Goal: Find contact information: Find contact information

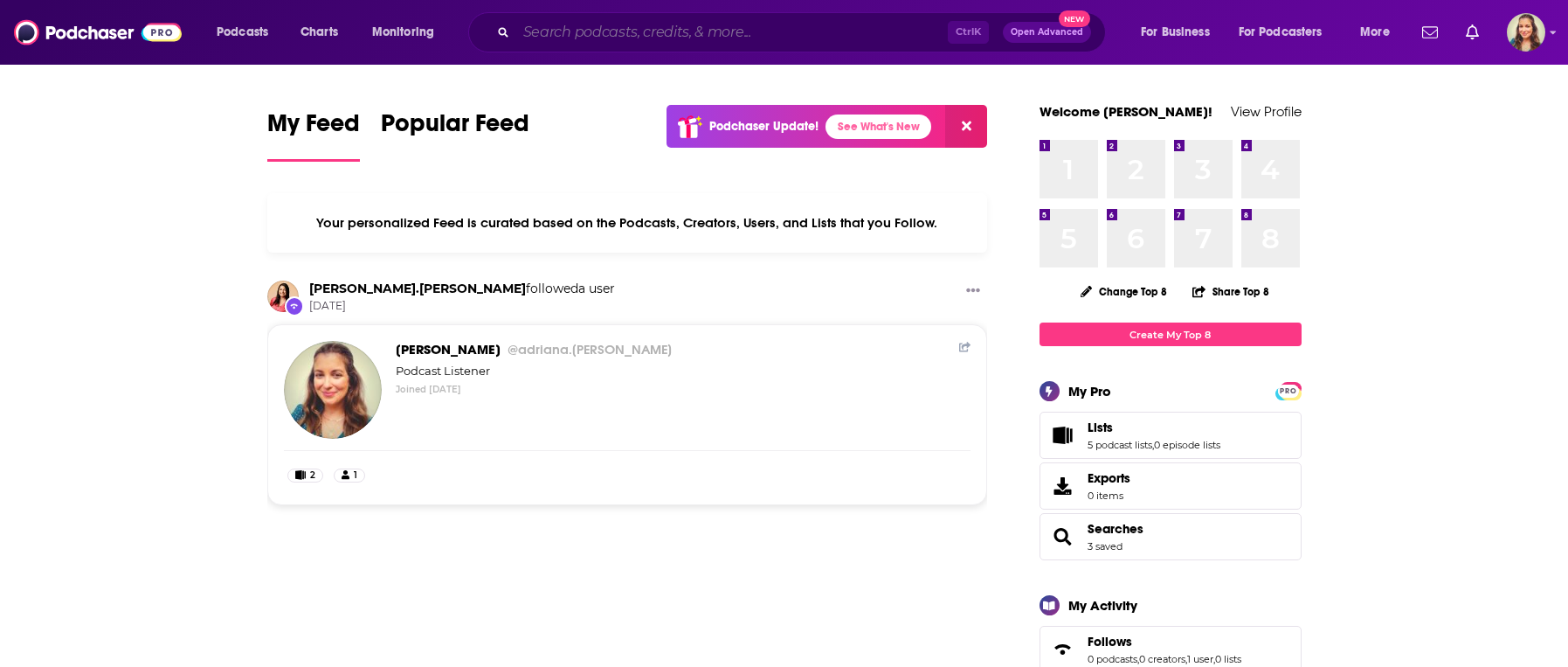
click at [611, 42] on input "Search podcasts, credits, & more..." at bounding box center [732, 32] width 431 height 28
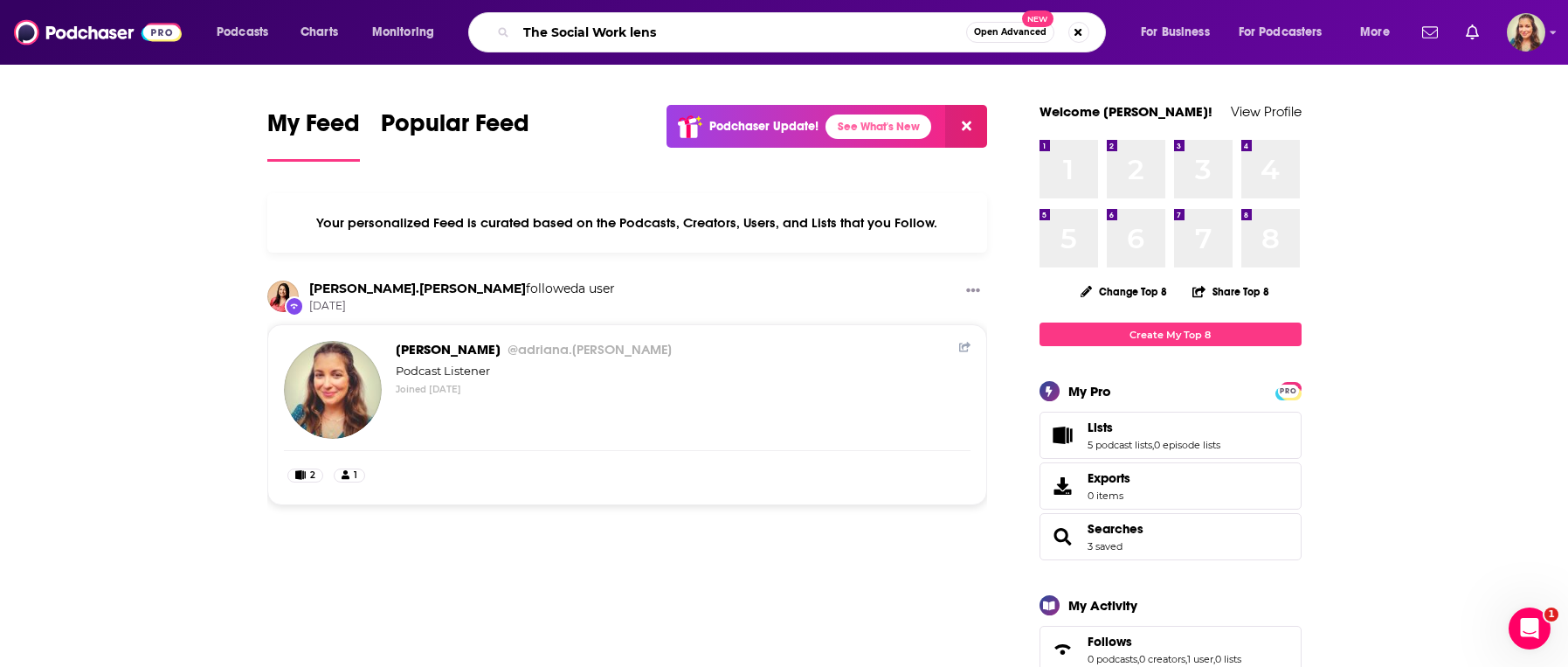
type input "The Social Work lens"
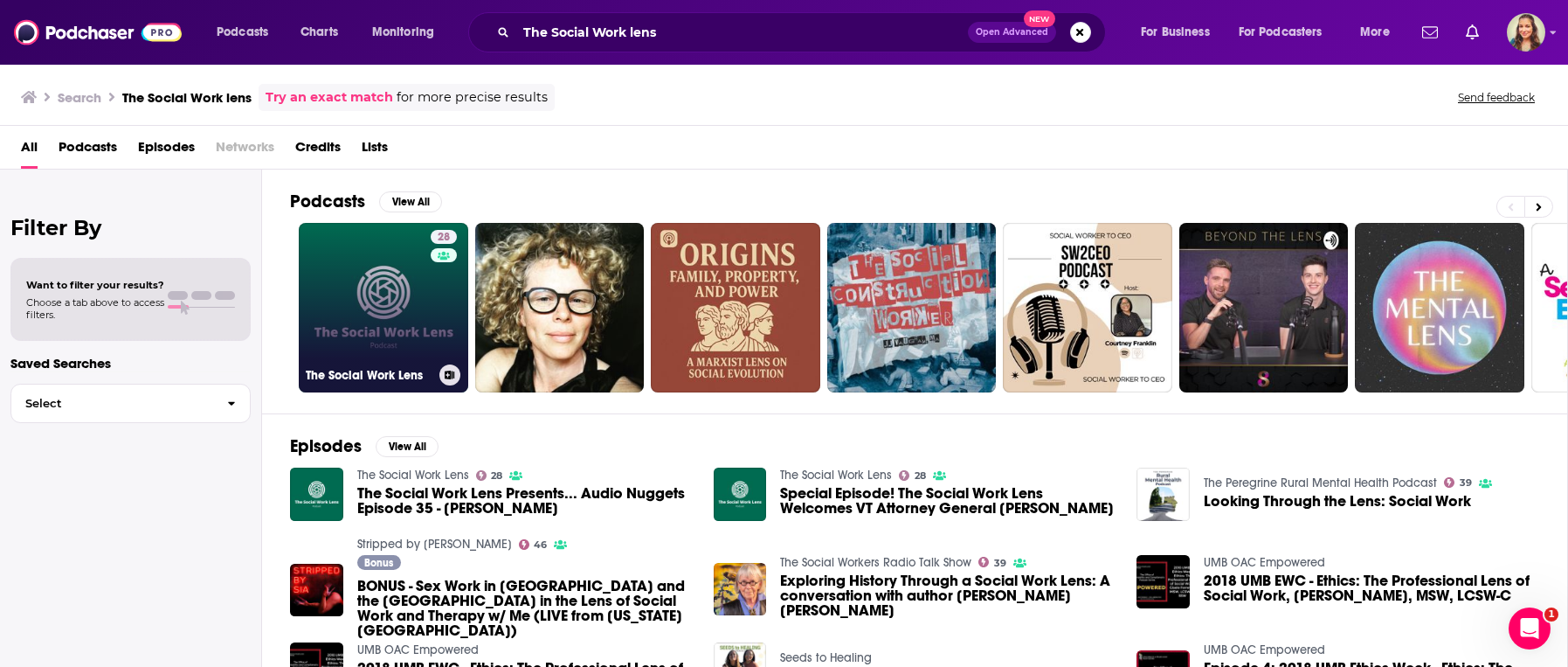
click at [399, 311] on link "28 The Social Work Lens" at bounding box center [383, 307] width 169 height 169
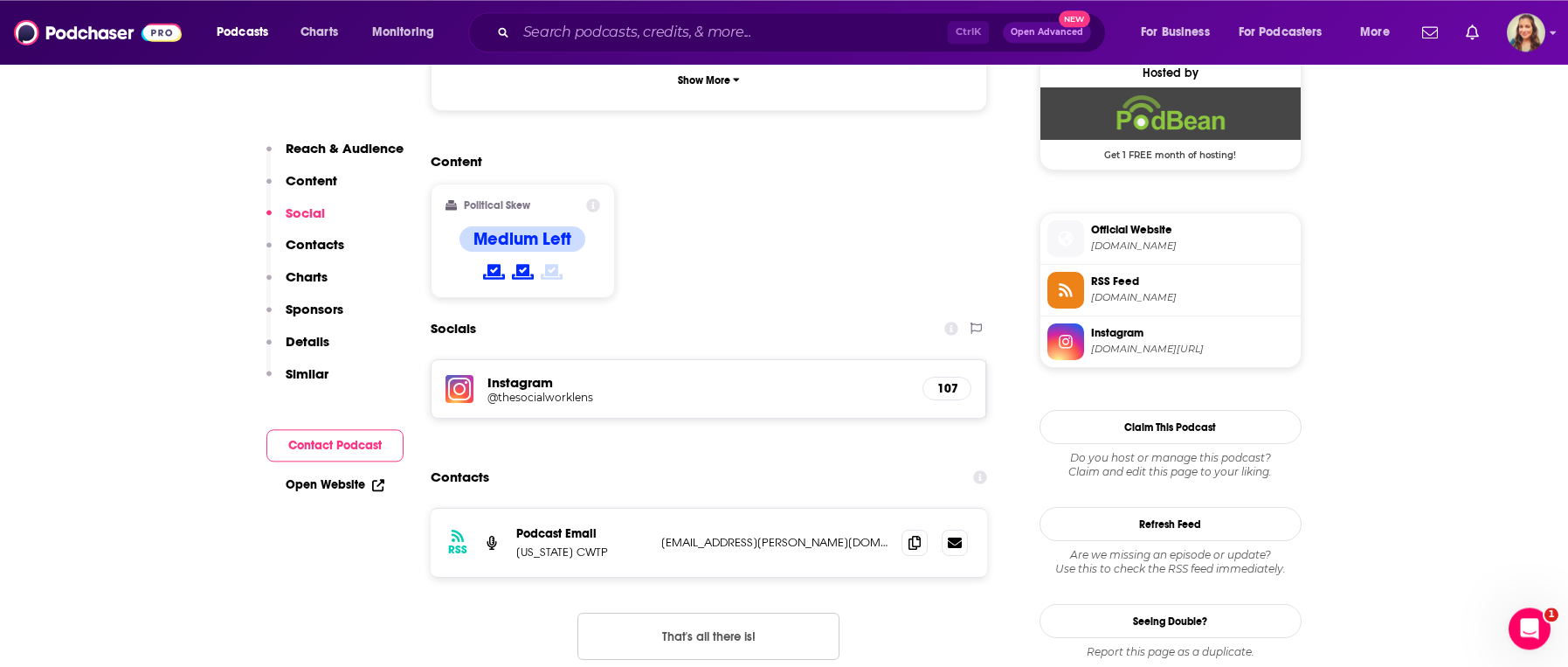
scroll to position [1295, 0]
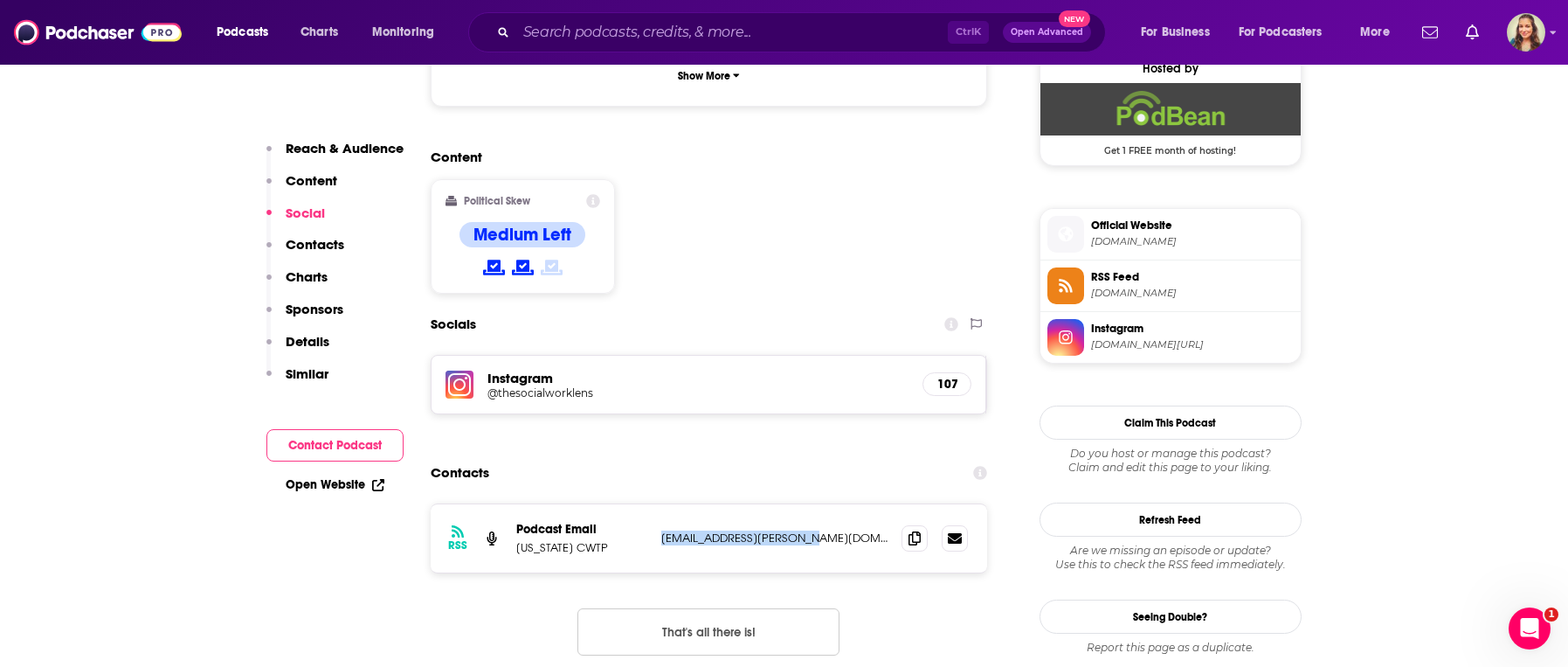
drag, startPoint x: 658, startPoint y: 463, endPoint x: 803, endPoint y: 467, distance: 145.1
click at [803, 504] on div "RSS Podcast Email [US_STATE] CWTP [EMAIL_ADDRESS][PERSON_NAME][DOMAIN_NAME] [PE…" at bounding box center [708, 537] width 557 height 68
copy p "[EMAIL_ADDRESS][PERSON_NAME][DOMAIN_NAME]"
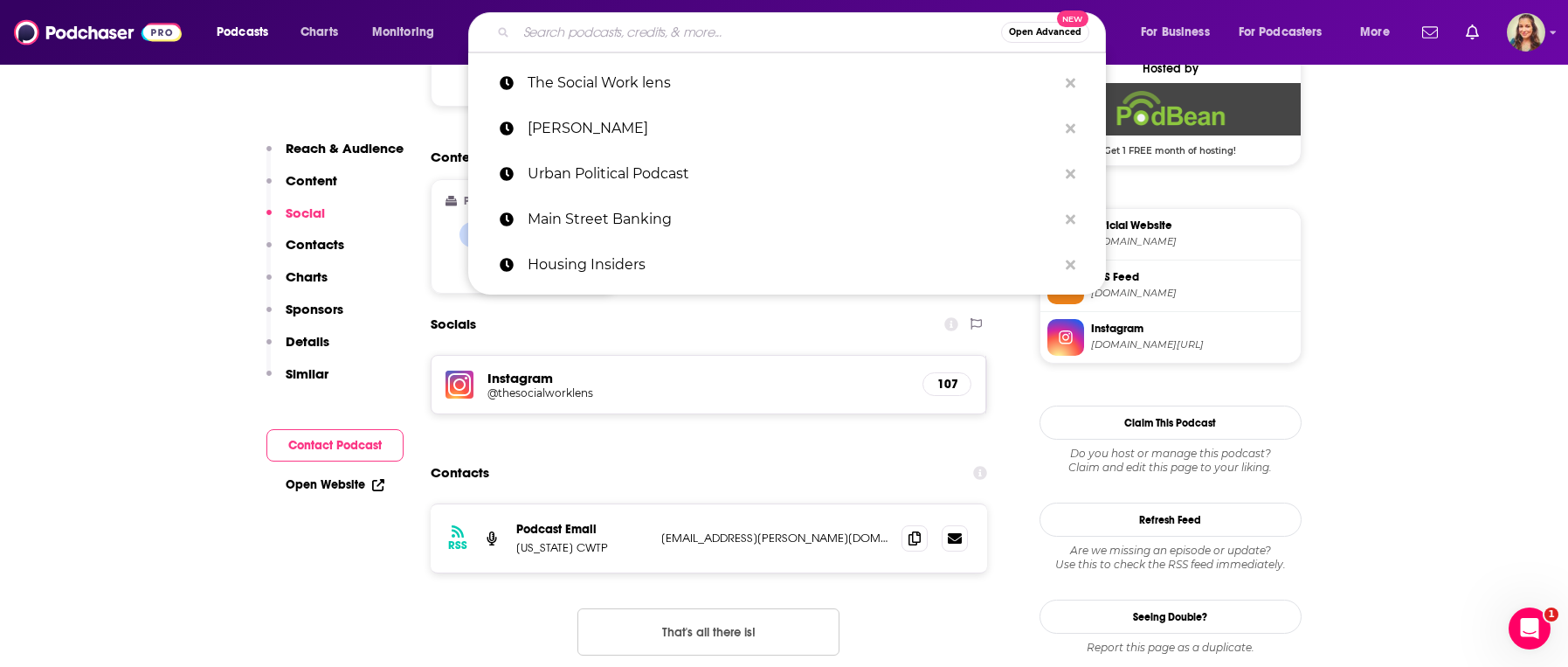
click at [591, 35] on input "Search podcasts, credits, & more..." at bounding box center [758, 32] width 485 height 28
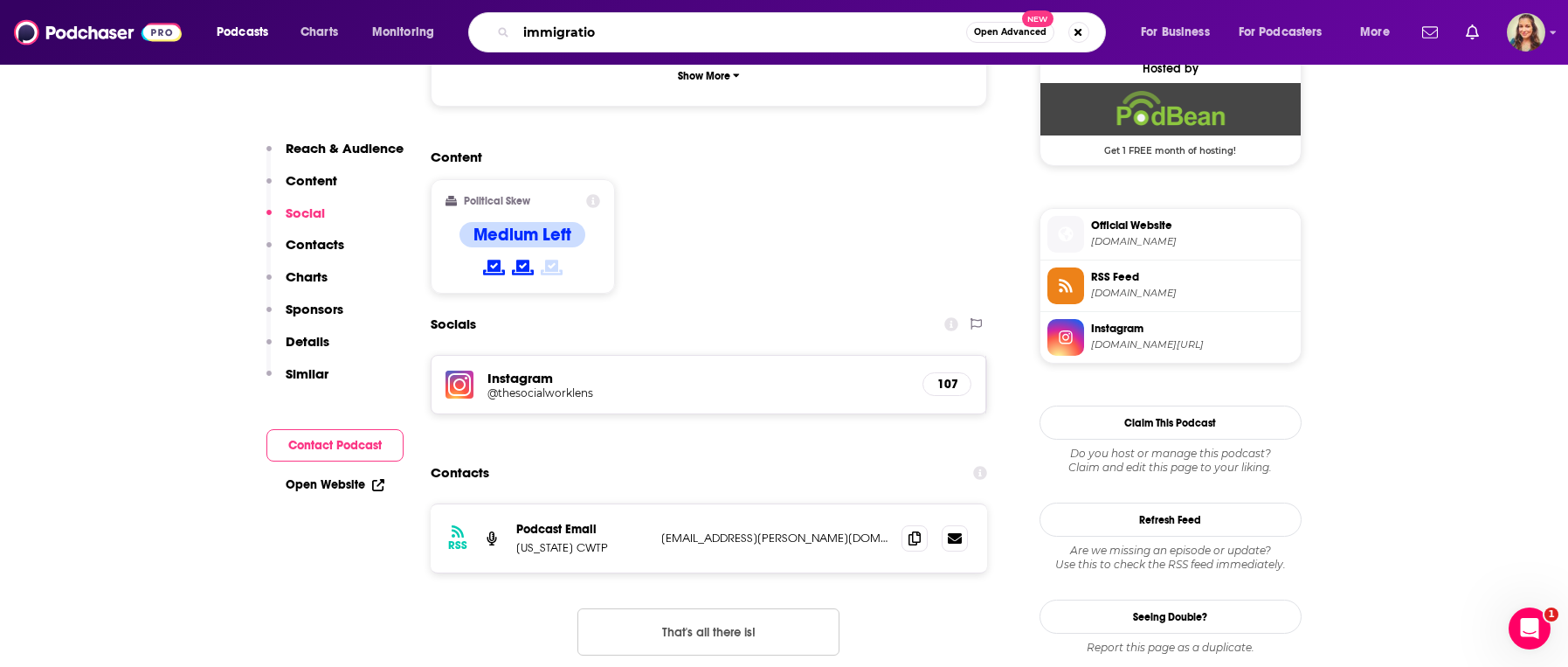
type input "immigration"
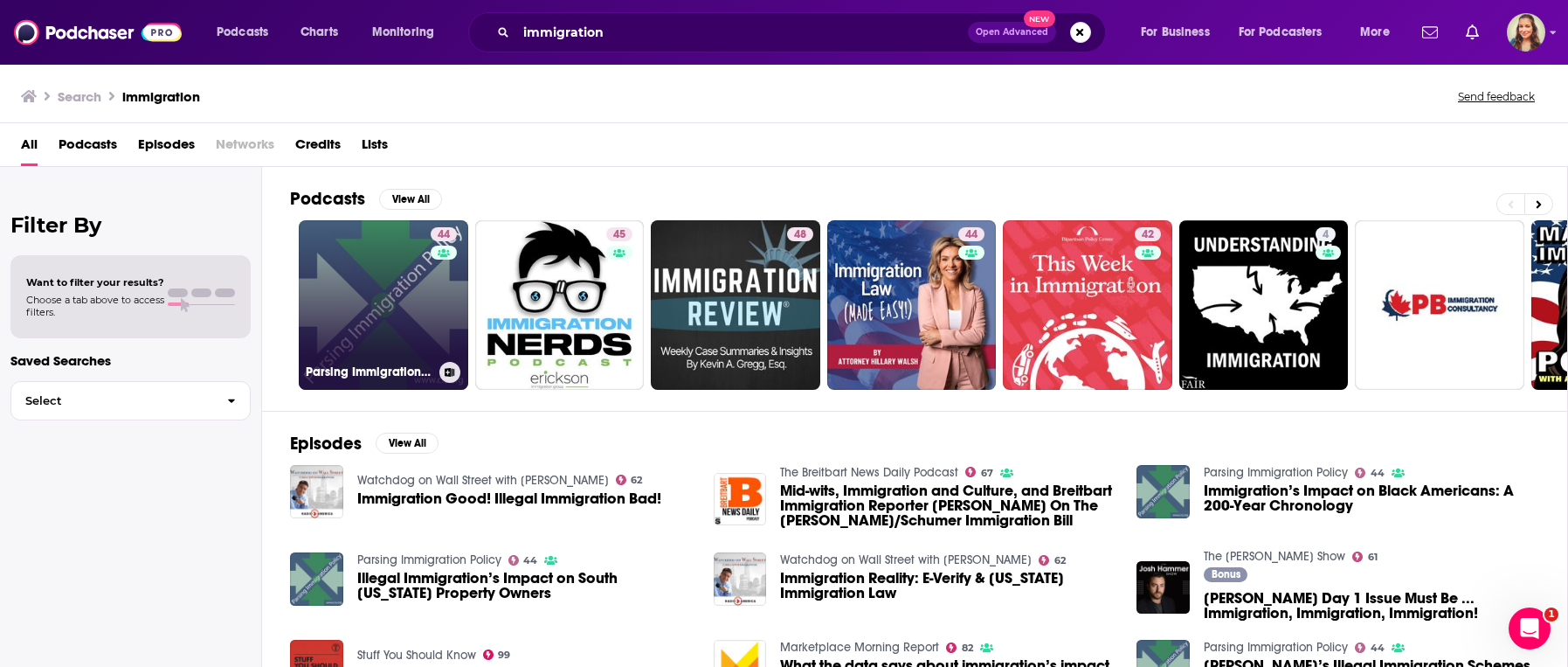
click at [399, 330] on link "44 Parsing Immigration Policy" at bounding box center [383, 304] width 169 height 169
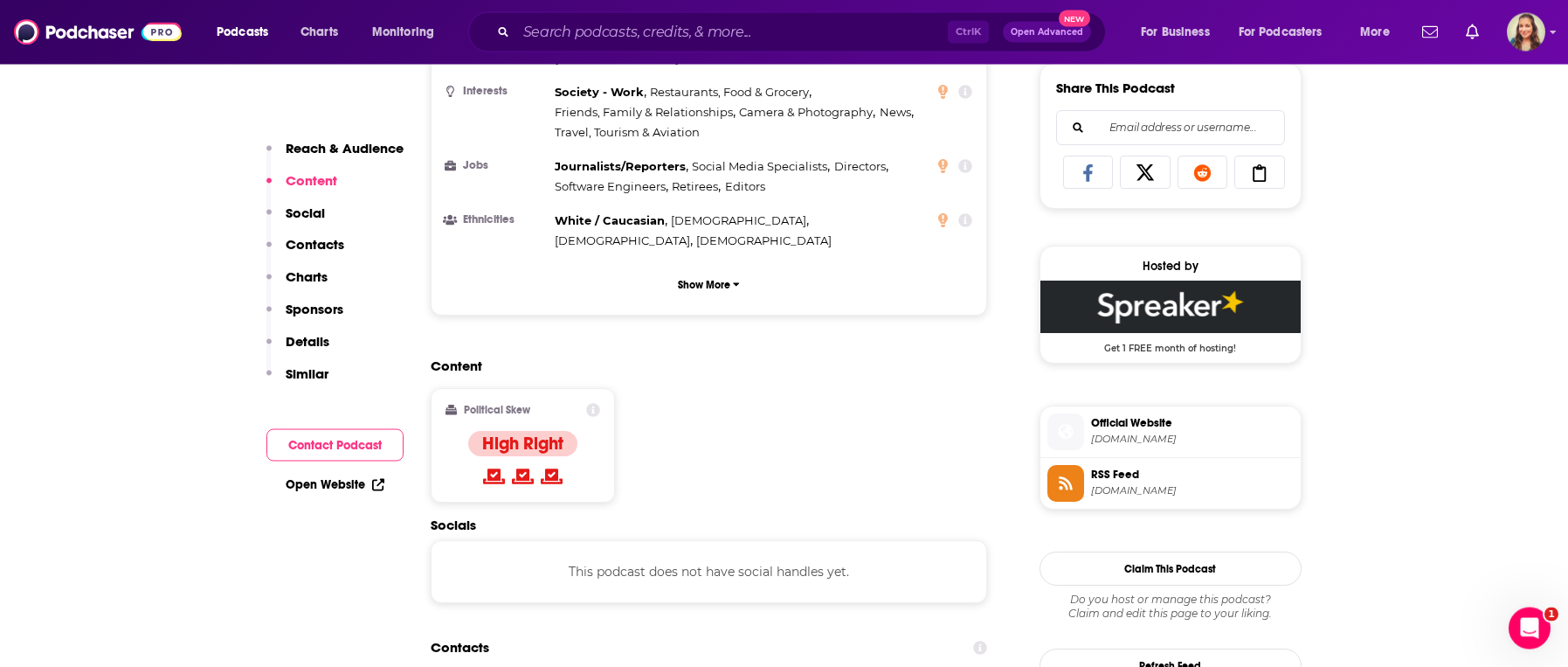
scroll to position [1096, 0]
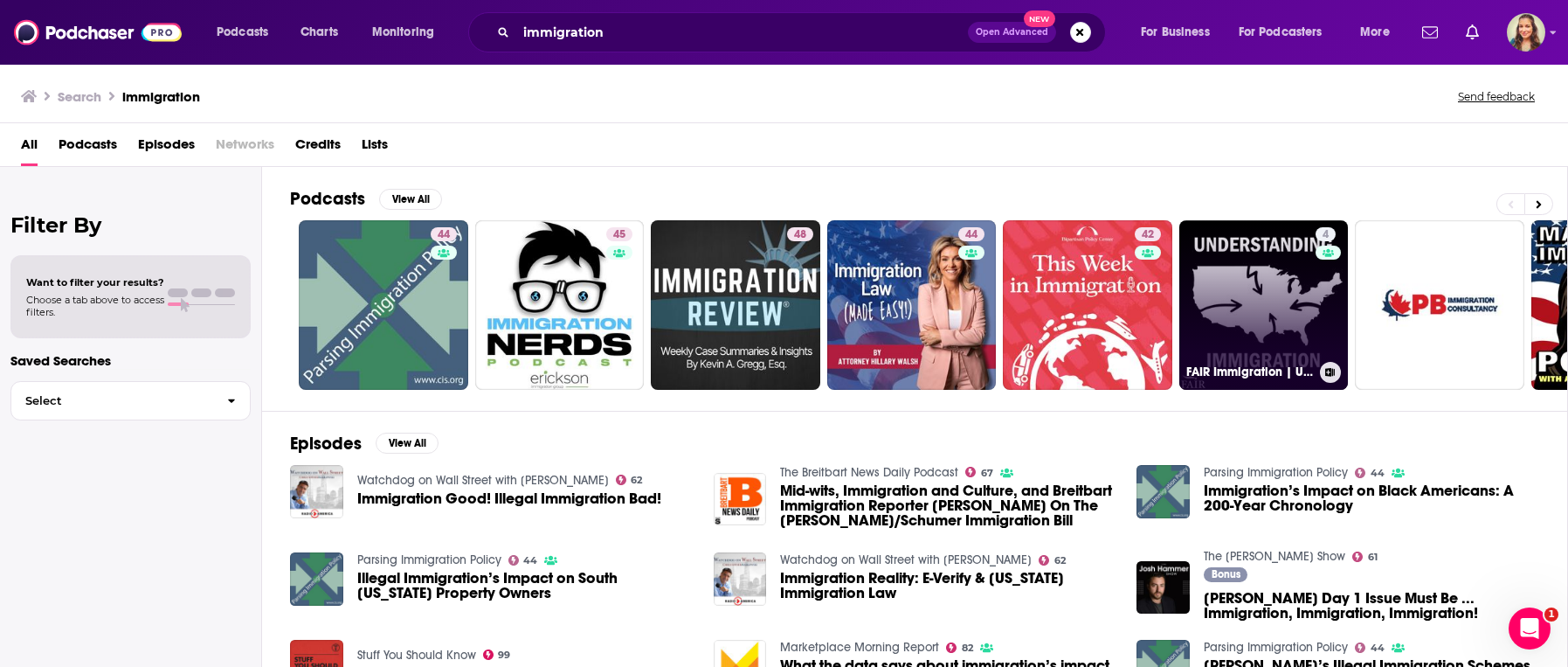
click at [1238, 311] on link "4 FAIR Immigration | Understanding Immigration" at bounding box center [1264, 304] width 169 height 169
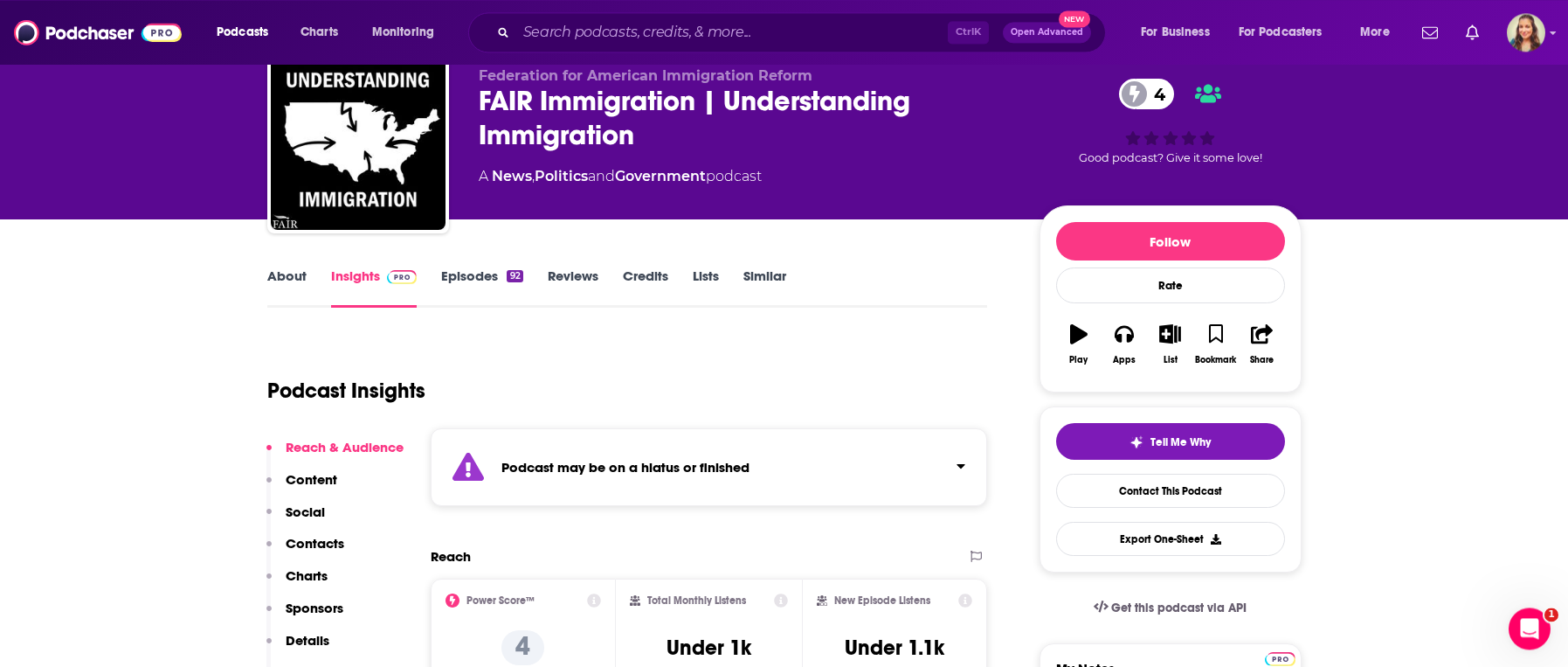
scroll to position [100, 0]
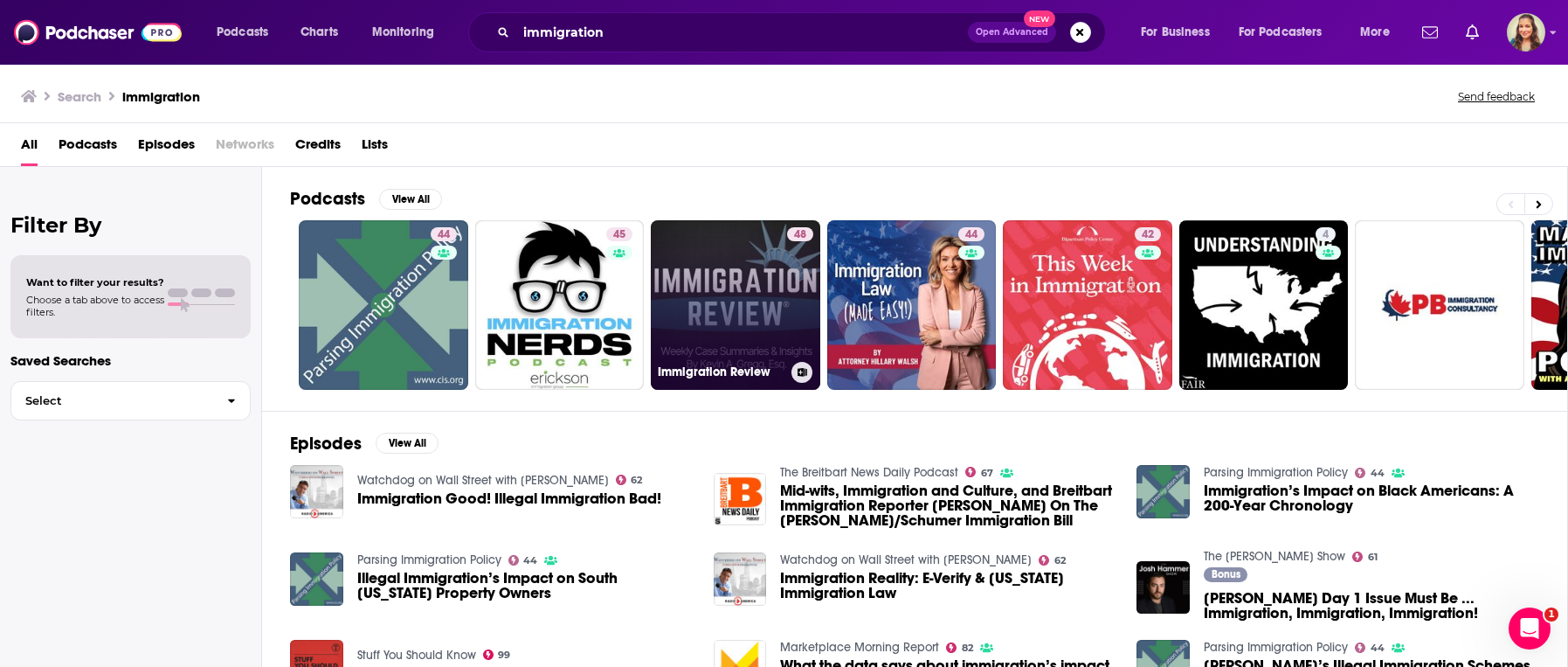
click at [706, 293] on link "48 Immigration Review" at bounding box center [735, 304] width 169 height 169
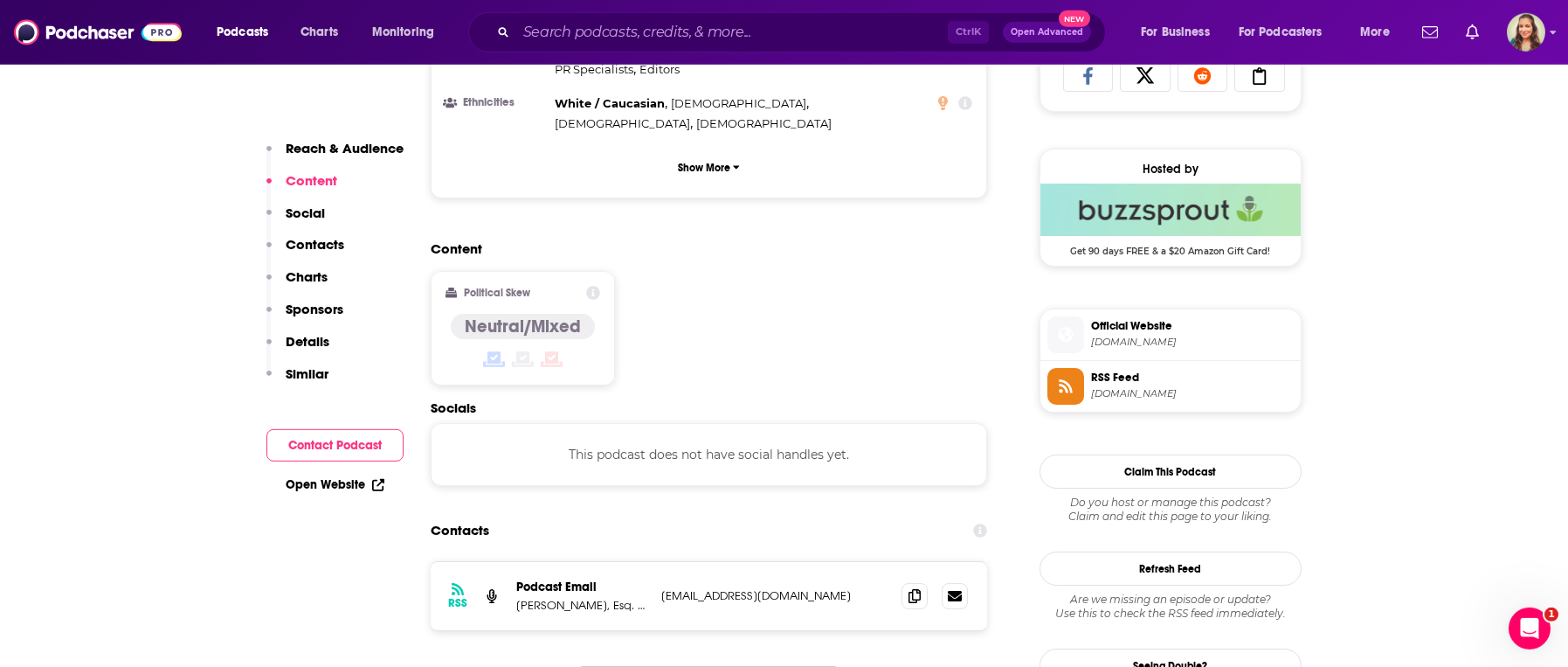
scroll to position [1195, 0]
click at [582, 42] on input "Search podcasts, credits, & more..." at bounding box center [732, 32] width 431 height 28
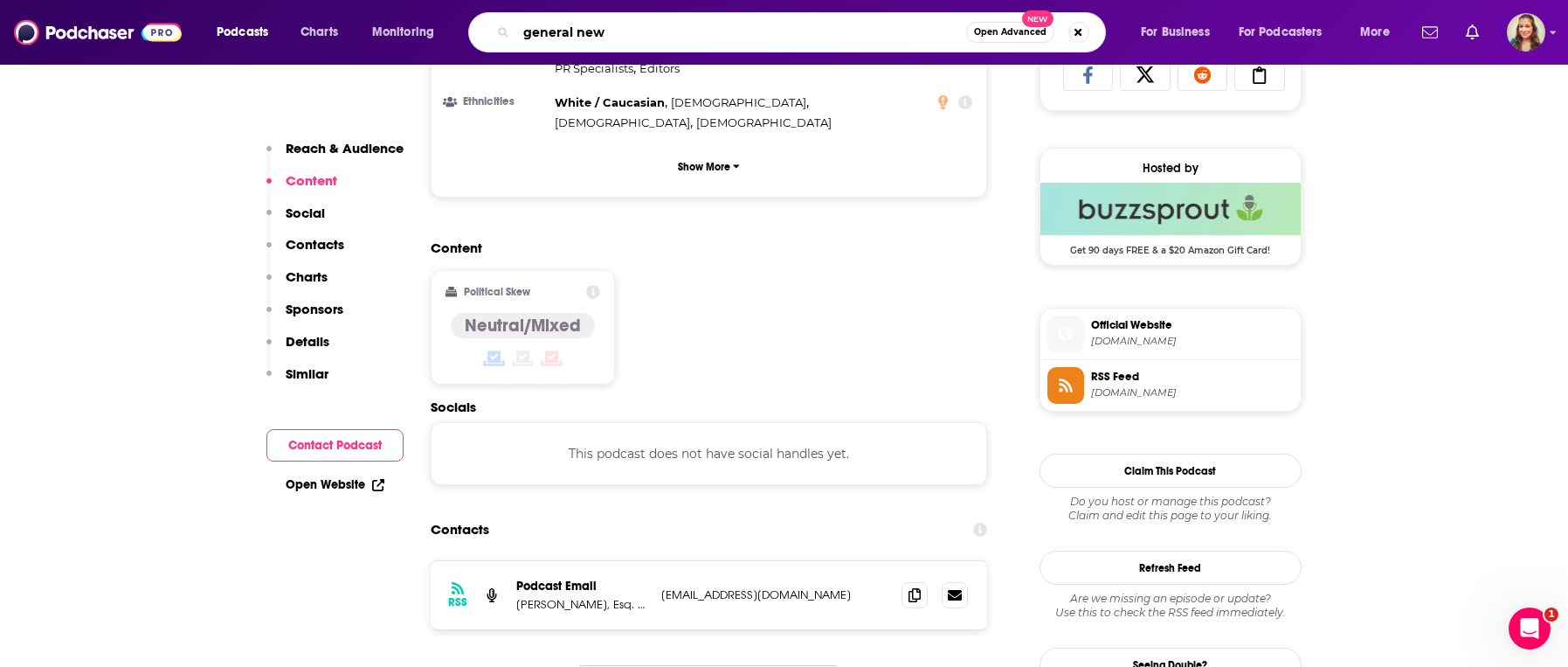
type input "general news"
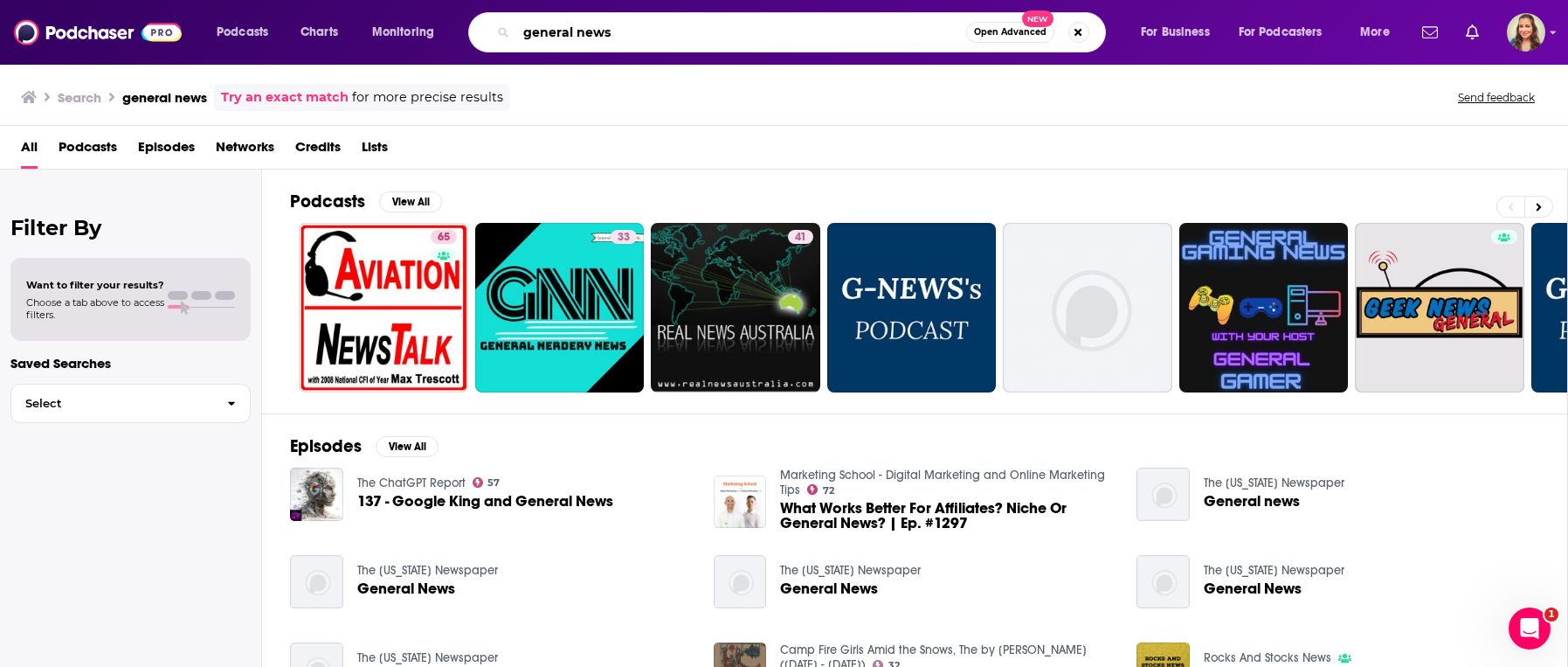
click at [590, 30] on input "general news" at bounding box center [741, 32] width 450 height 28
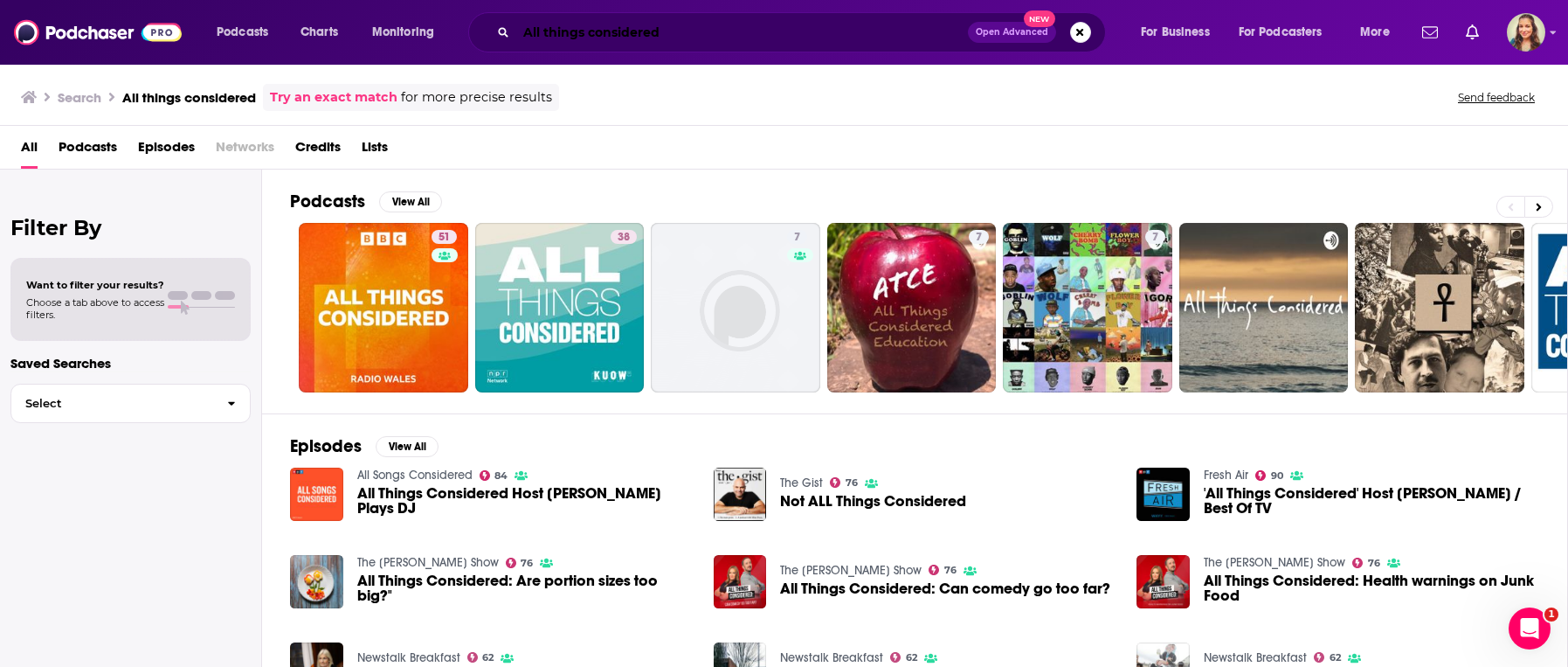
click at [602, 35] on input "All things considered" at bounding box center [742, 32] width 452 height 28
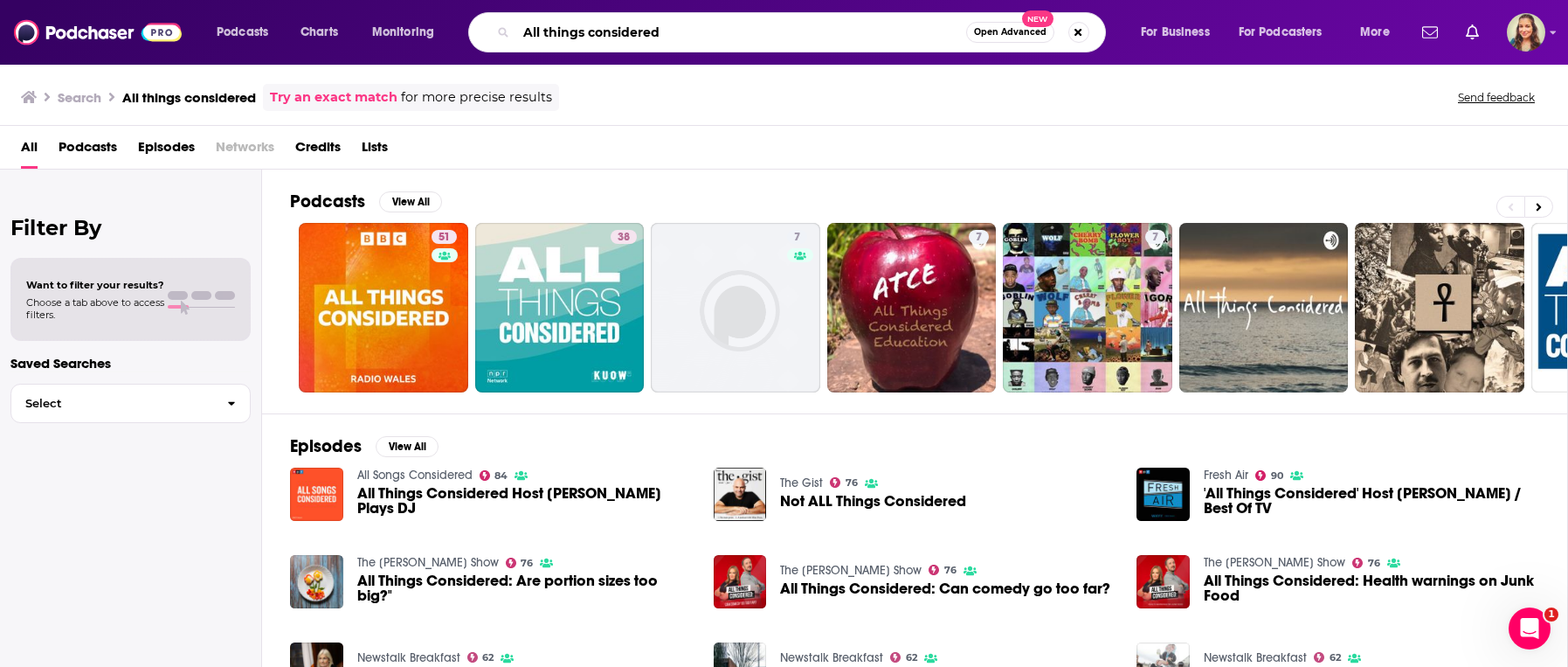
click at [602, 35] on input "All things considered" at bounding box center [741, 32] width 450 height 28
type input "Throughline"
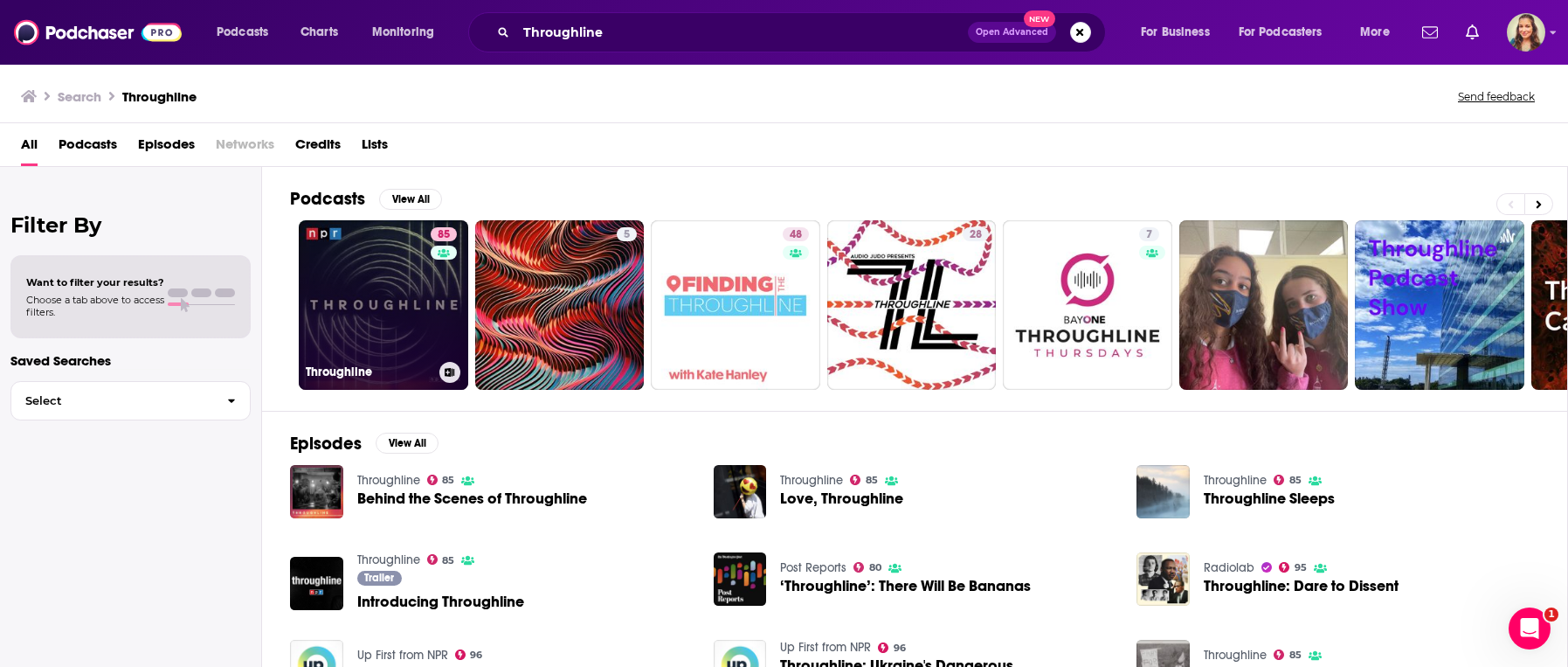
click at [368, 314] on link "85 Throughline" at bounding box center [383, 304] width 169 height 169
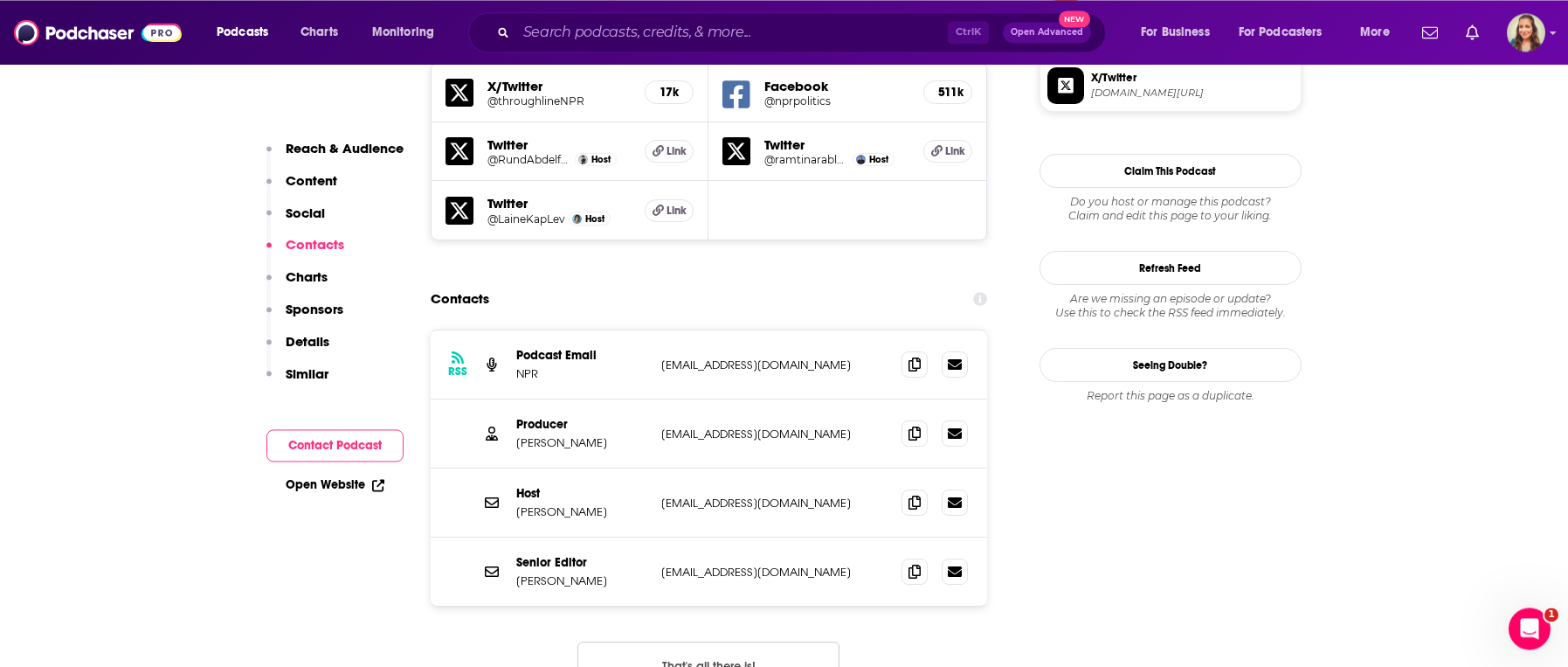
scroll to position [1594, 0]
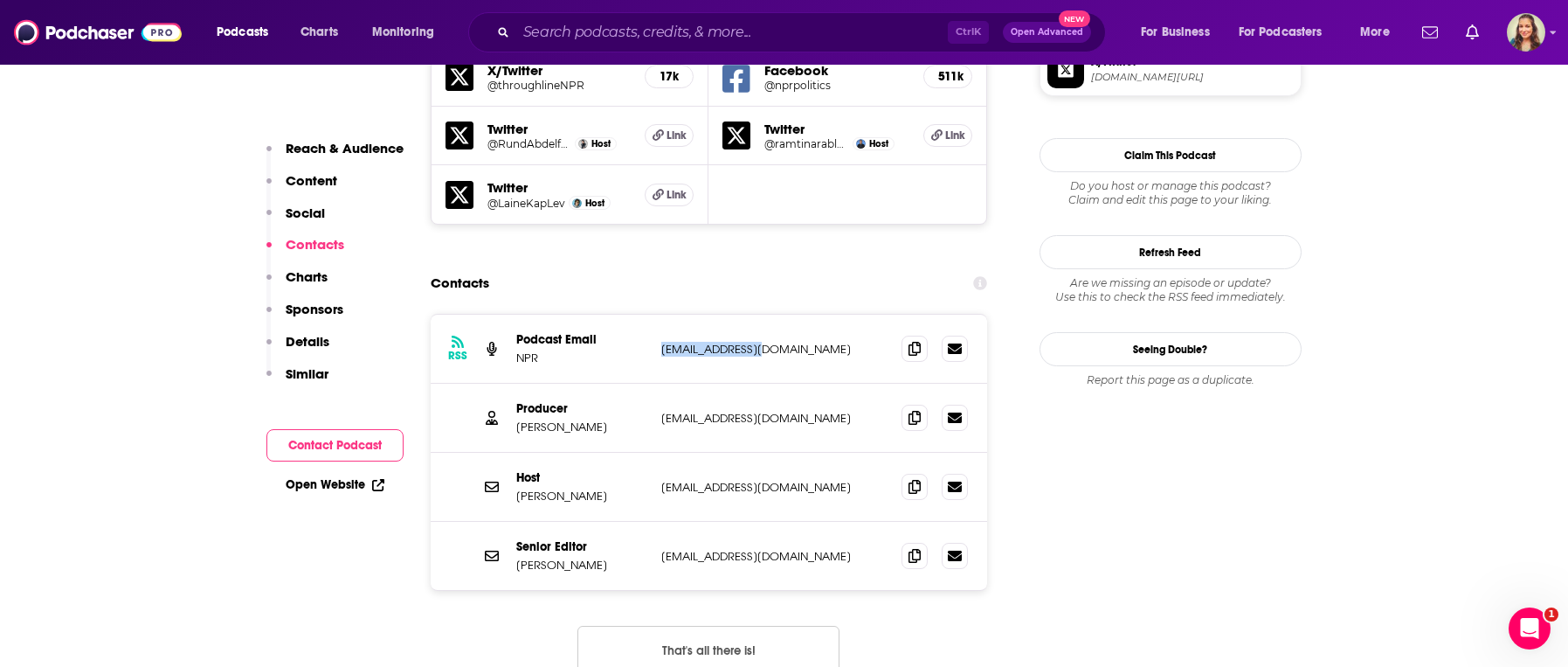
drag, startPoint x: 664, startPoint y: 265, endPoint x: 763, endPoint y: 268, distance: 99.0
click at [763, 342] on p "[EMAIL_ADDRESS][DOMAIN_NAME]" at bounding box center [774, 349] width 227 height 14
copy p "[EMAIL_ADDRESS][DOMAIN_NAME]"
drag, startPoint x: 658, startPoint y: 334, endPoint x: 731, endPoint y: 341, distance: 73.3
click at [731, 383] on div "Producer [PERSON_NAME] [EMAIL_ADDRESS][DOMAIN_NAME] [EMAIL_ADDRESS][DOMAIN_NAME]" at bounding box center [708, 418] width 557 height 69
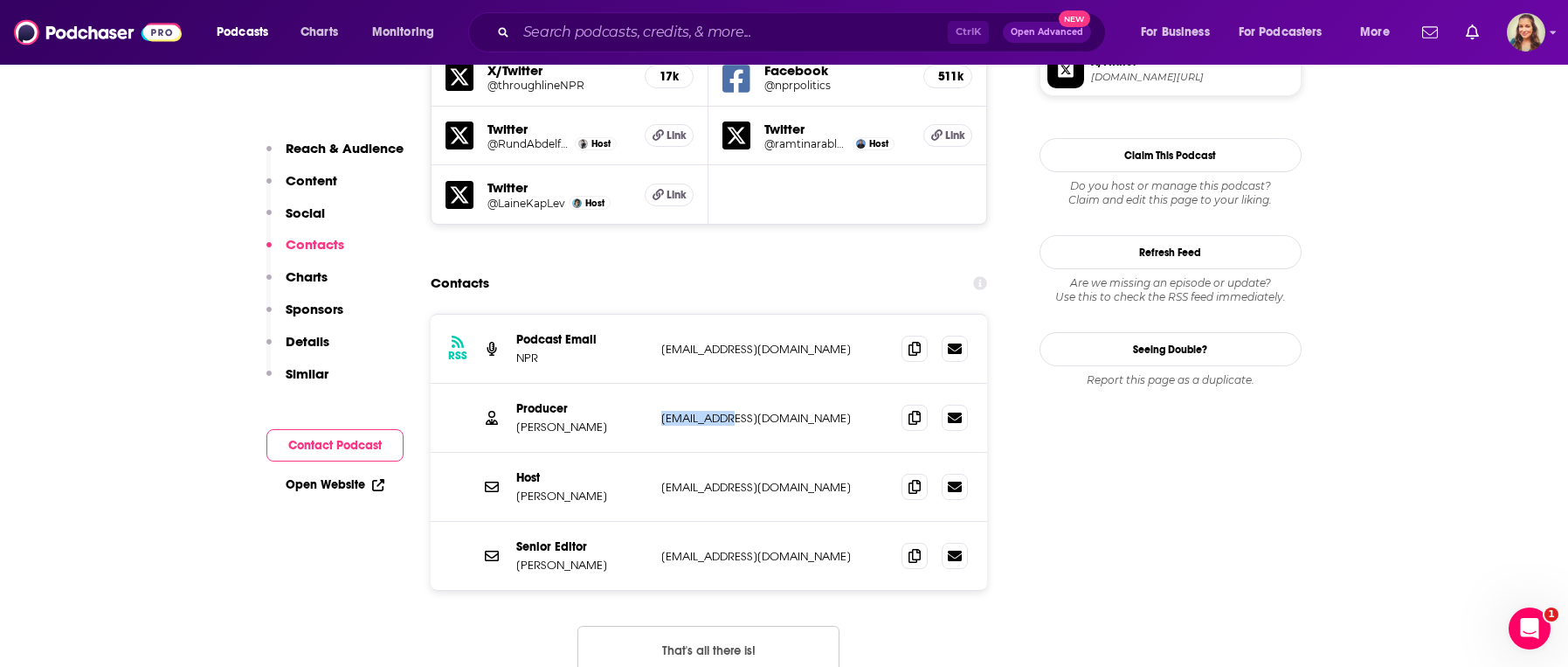
copy p "[EMAIL_ADDRESS][DOMAIN_NAME]"
drag, startPoint x: 659, startPoint y: 406, endPoint x: 765, endPoint y: 405, distance: 106.0
click at [765, 453] on div "Host [PERSON_NAME] [EMAIL_ADDRESS][DOMAIN_NAME] [EMAIL_ADDRESS][DOMAIN_NAME]" at bounding box center [708, 488] width 557 height 69
copy p "[EMAIL_ADDRESS][DOMAIN_NAME]"
drag, startPoint x: 757, startPoint y: 478, endPoint x: 660, endPoint y: 479, distance: 97.0
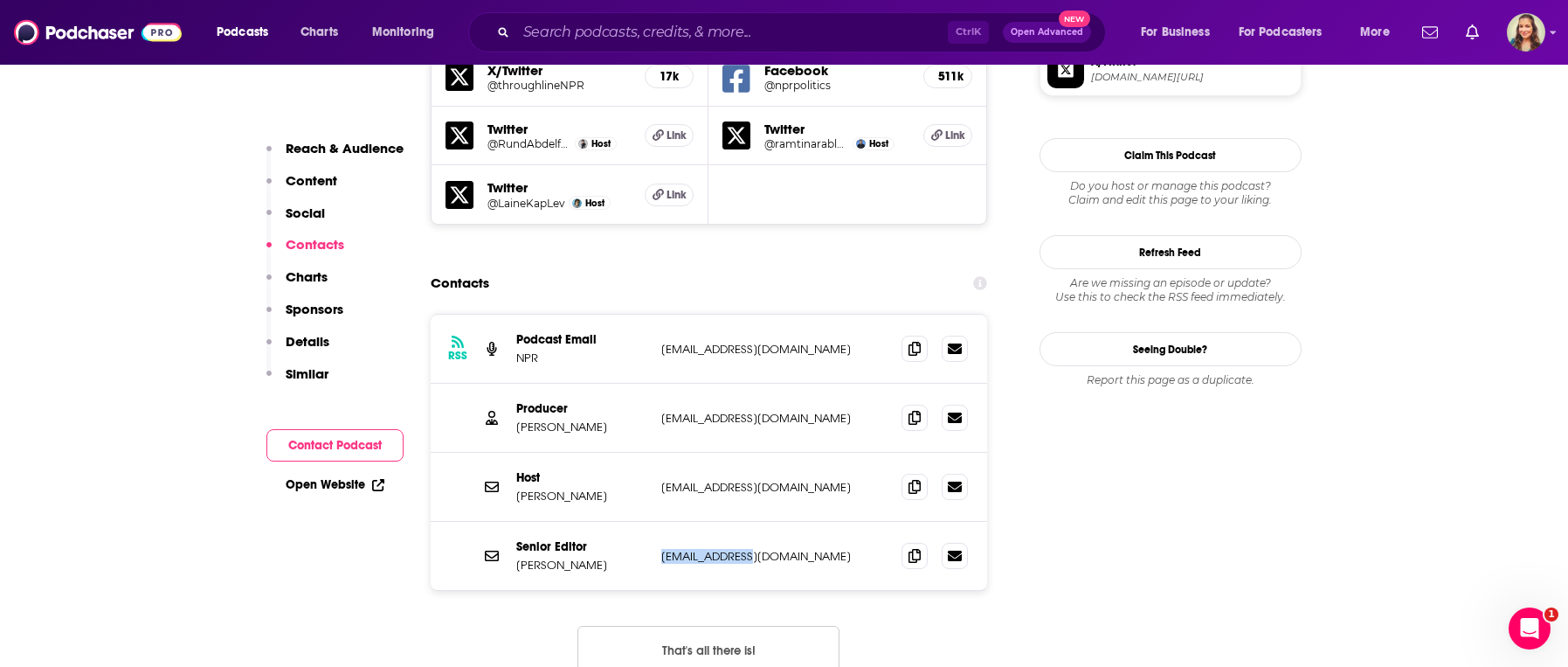
click at [661, 549] on p "[EMAIL_ADDRESS][DOMAIN_NAME]" at bounding box center [774, 556] width 227 height 14
copy p "[EMAIL_ADDRESS][DOMAIN_NAME]"
drag, startPoint x: 560, startPoint y: 416, endPoint x: 609, endPoint y: 418, distance: 49.0
click at [609, 488] on p "[PERSON_NAME]" at bounding box center [582, 496] width 131 height 14
copy p "Arablouei"
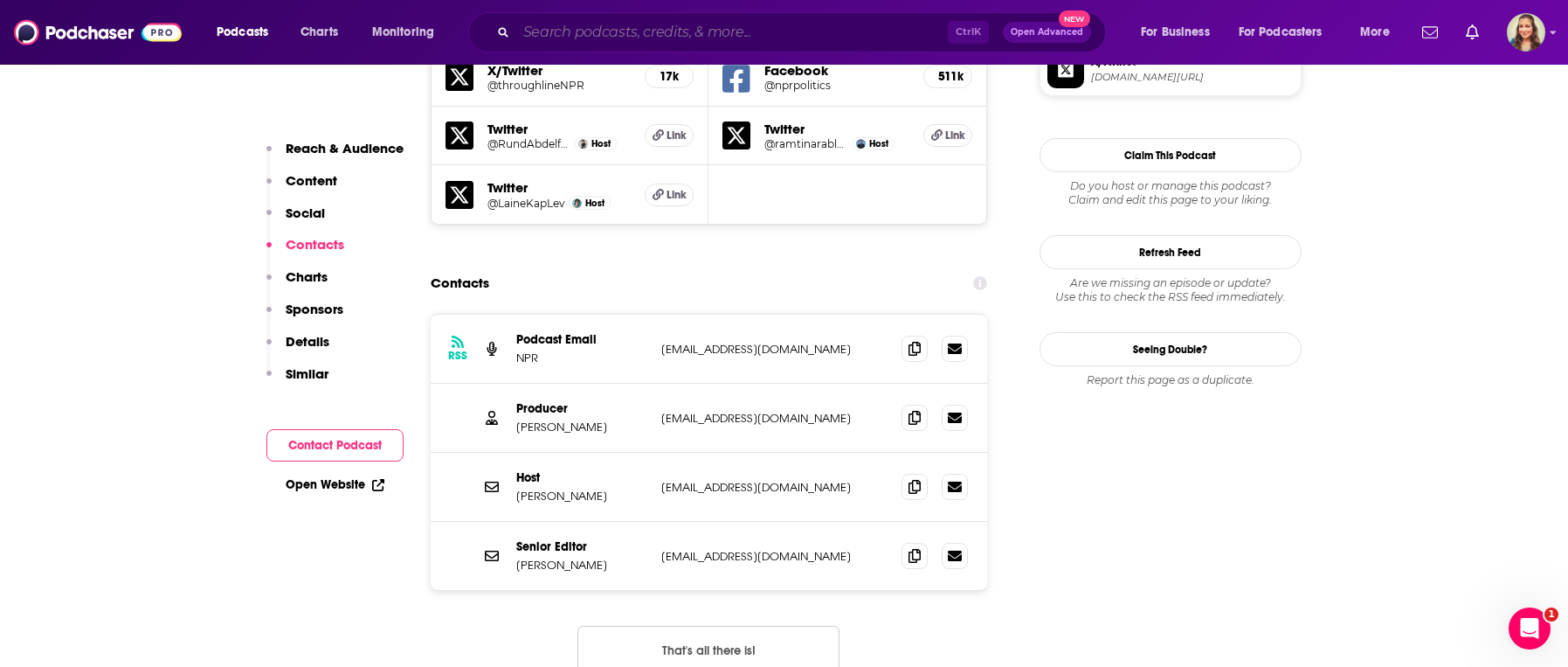
click at [602, 29] on input "Search podcasts, credits, & more..." at bounding box center [732, 32] width 431 height 28
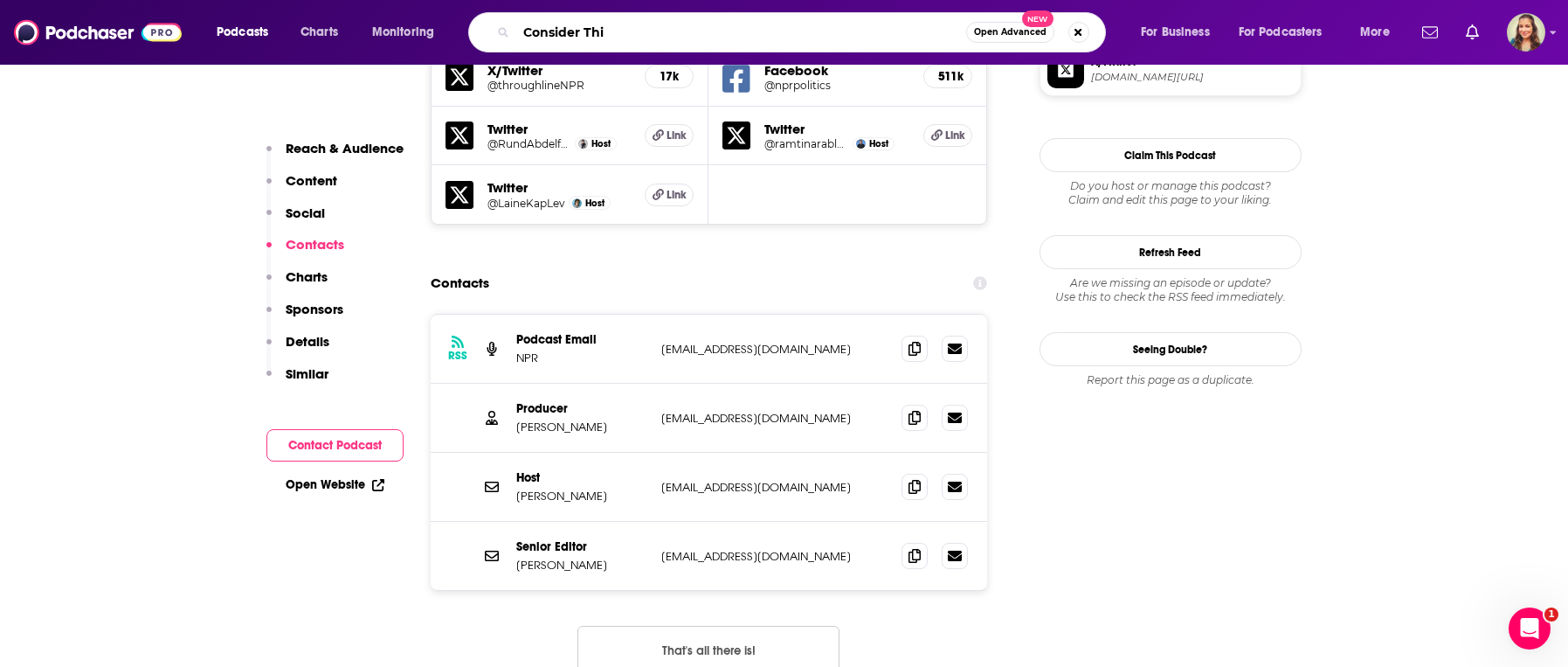
type input "Consider This"
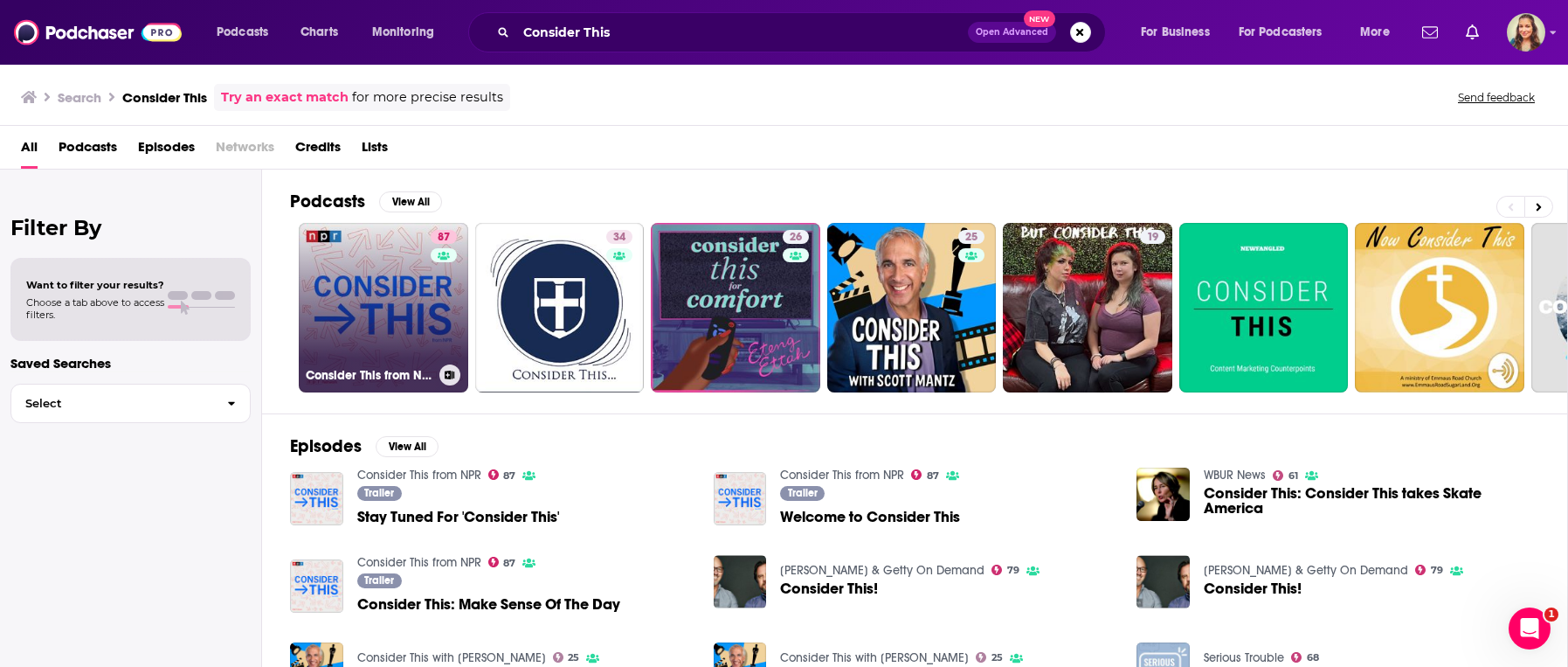
click at [376, 303] on link "87 Consider This from NPR" at bounding box center [383, 307] width 169 height 169
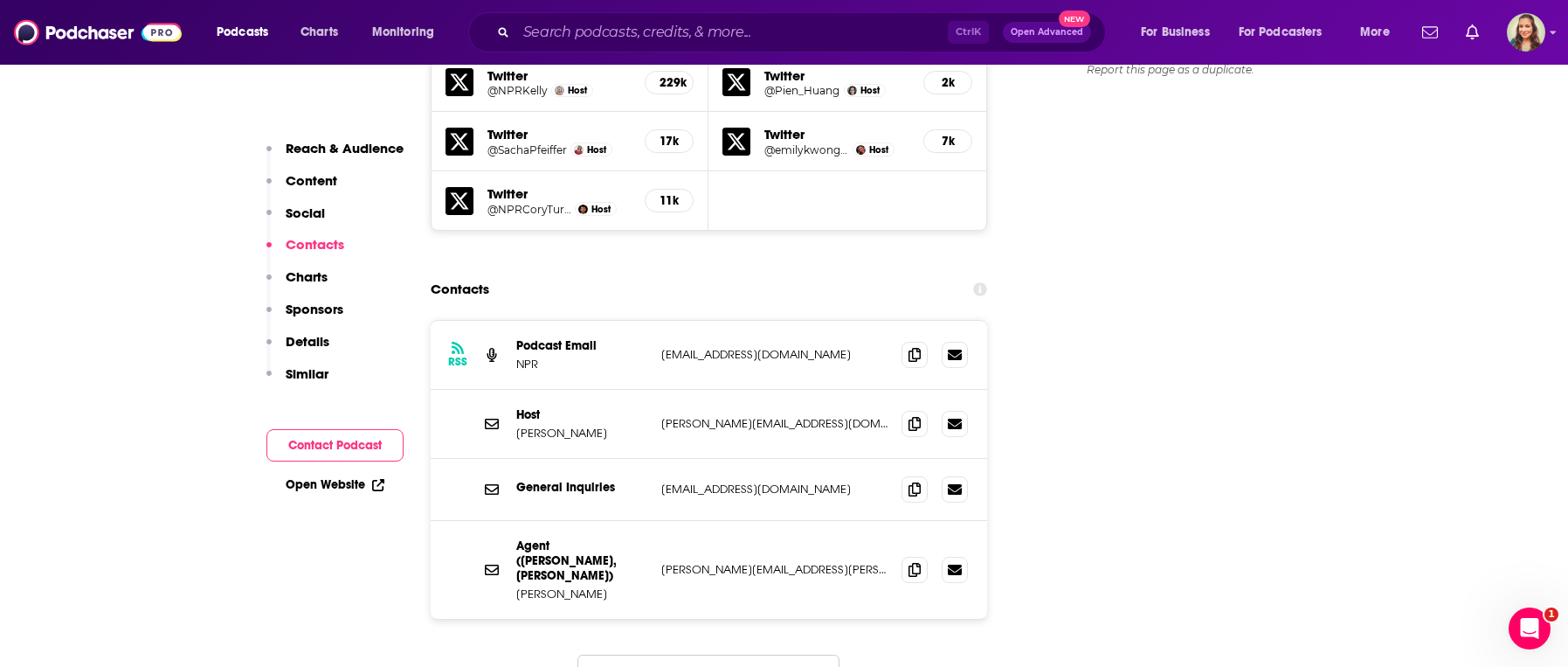
scroll to position [1893, 0]
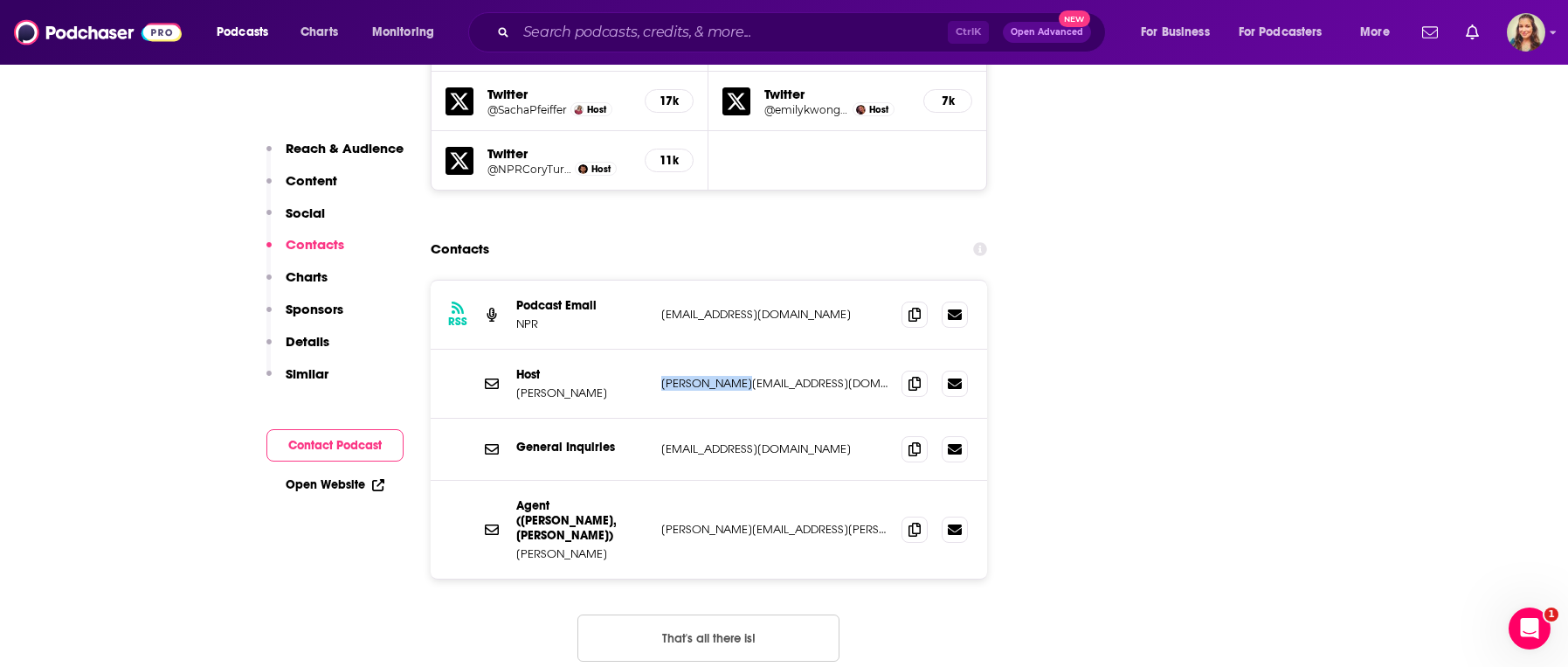
drag, startPoint x: 660, startPoint y: 353, endPoint x: 732, endPoint y: 357, distance: 72.1
click at [732, 357] on div "Host [PERSON_NAME] [PERSON_NAME][EMAIL_ADDRESS][DOMAIN_NAME] [PERSON_NAME][EMAI…" at bounding box center [708, 384] width 557 height 69
copy p "[PERSON_NAME][EMAIL_ADDRESS][DOMAIN_NAME]"
click at [658, 432] on div "General Inquiries [EMAIL_ADDRESS][DOMAIN_NAME] [EMAIL_ADDRESS][DOMAIN_NAME]" at bounding box center [708, 450] width 557 height 62
drag, startPoint x: 659, startPoint y: 418, endPoint x: 777, endPoint y: 416, distance: 118.0
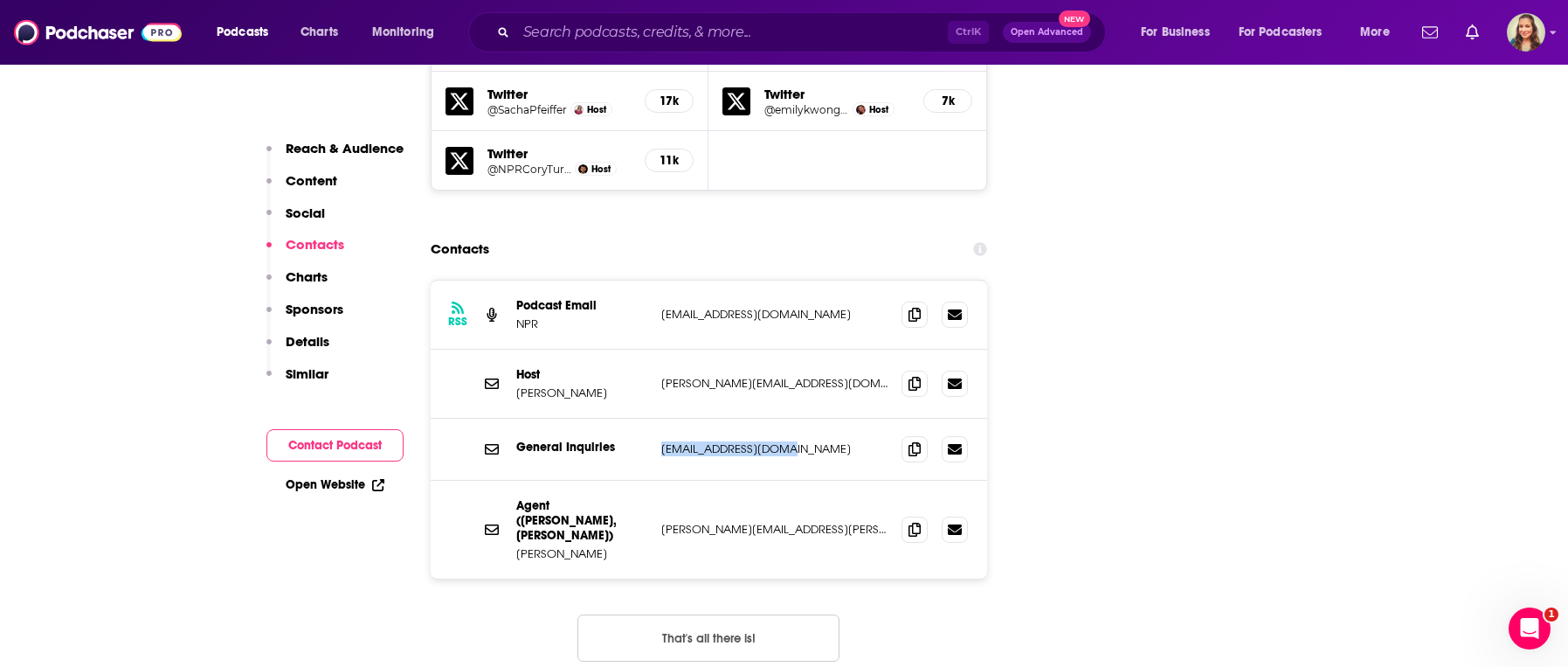
click at [777, 419] on div "General Inquiries [EMAIL_ADDRESS][DOMAIN_NAME] [EMAIL_ADDRESS][DOMAIN_NAME]" at bounding box center [708, 450] width 557 height 62
copy p "[EMAIL_ADDRESS][DOMAIN_NAME]"
drag, startPoint x: 659, startPoint y: 492, endPoint x: 786, endPoint y: 491, distance: 127.0
click at [786, 491] on div "Agent ([PERSON_NAME], [PERSON_NAME]) [PERSON_NAME] [PERSON_NAME][EMAIL_ADDRESS]…" at bounding box center [708, 529] width 557 height 98
copy p "[PERSON_NAME][EMAIL_ADDRESS][PERSON_NAME][DOMAIN_NAME]"
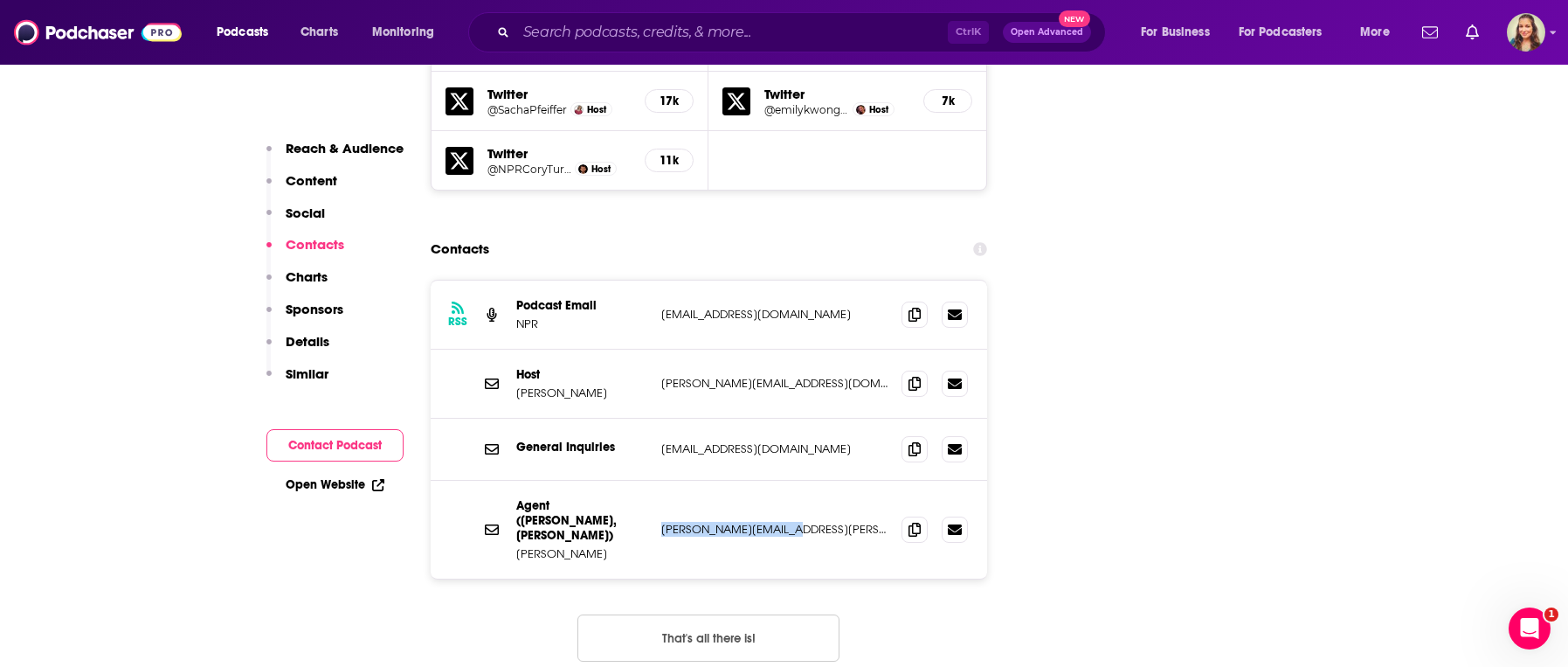
click at [765, 522] on p "[PERSON_NAME][EMAIL_ADDRESS][PERSON_NAME][DOMAIN_NAME]" at bounding box center [774, 529] width 227 height 14
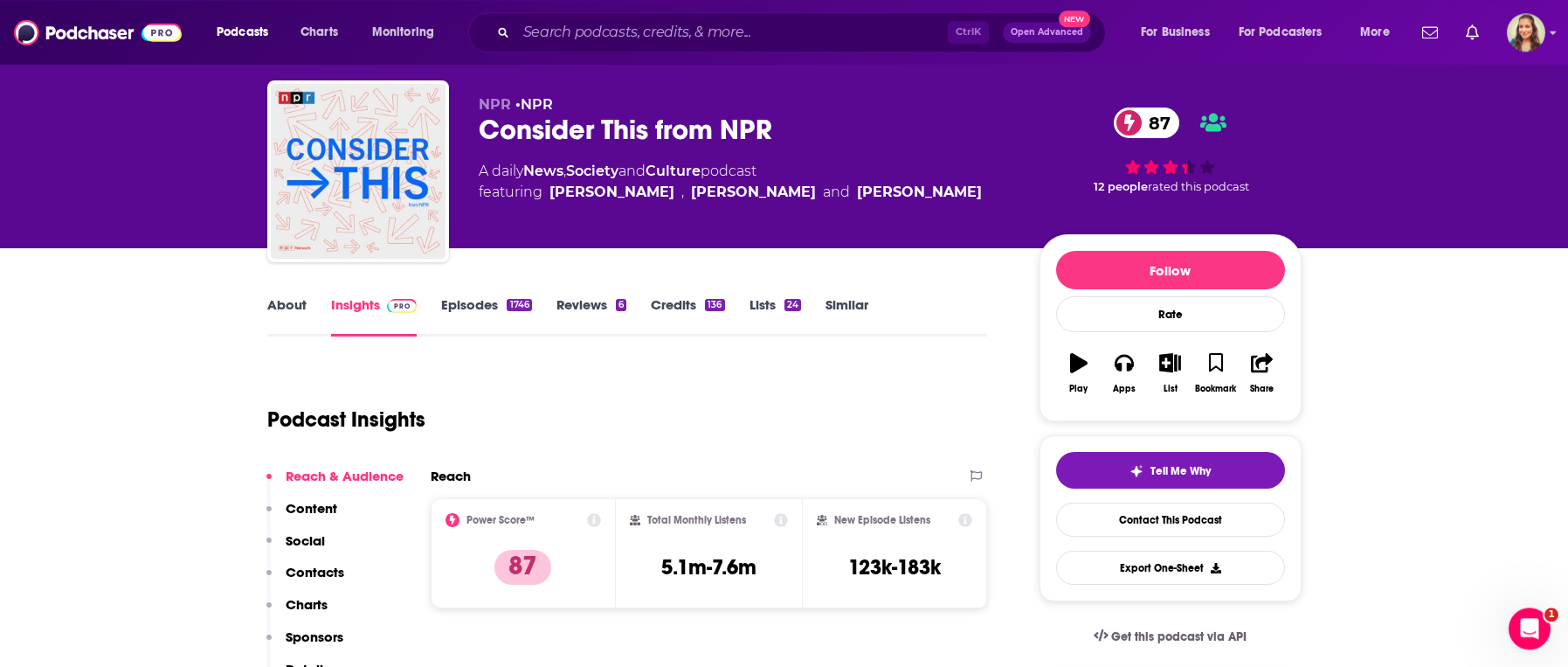
scroll to position [0, 0]
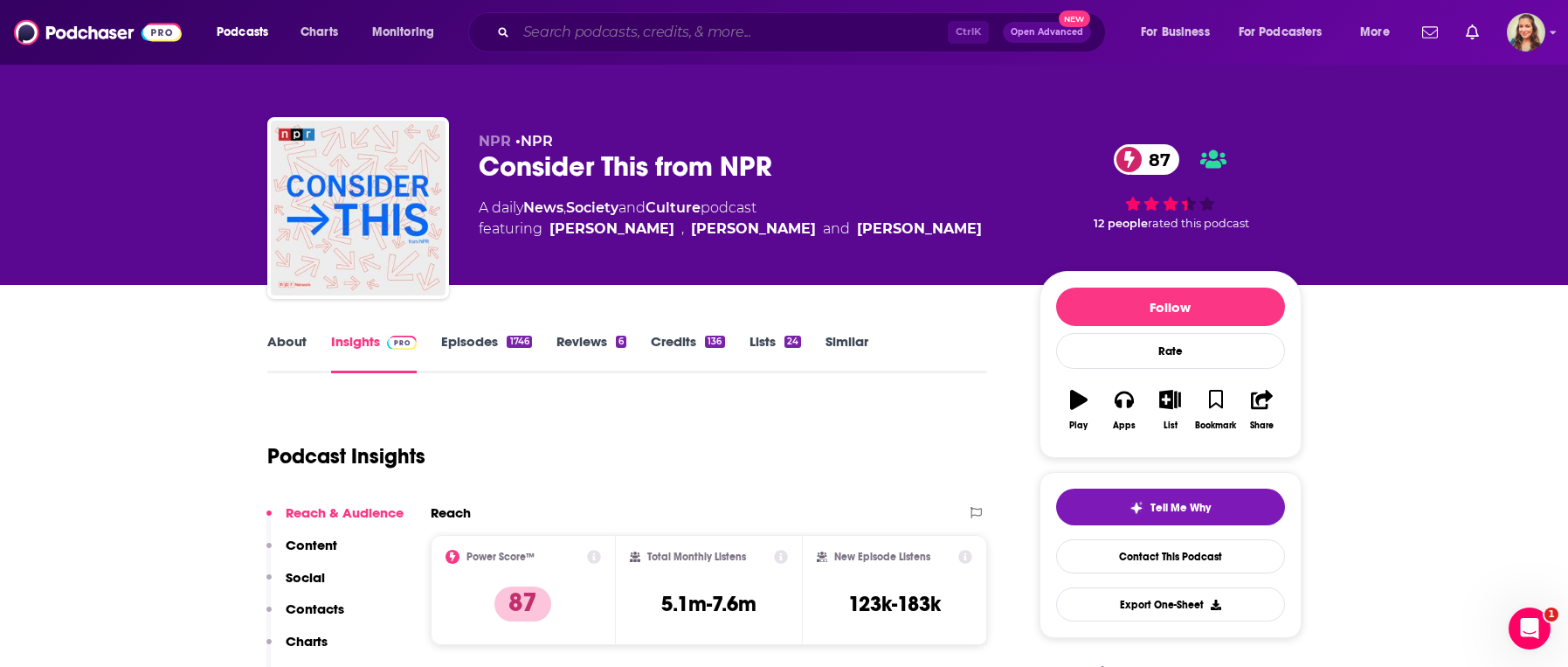
click at [677, 31] on input "Search podcasts, credits, & more..." at bounding box center [732, 32] width 431 height 28
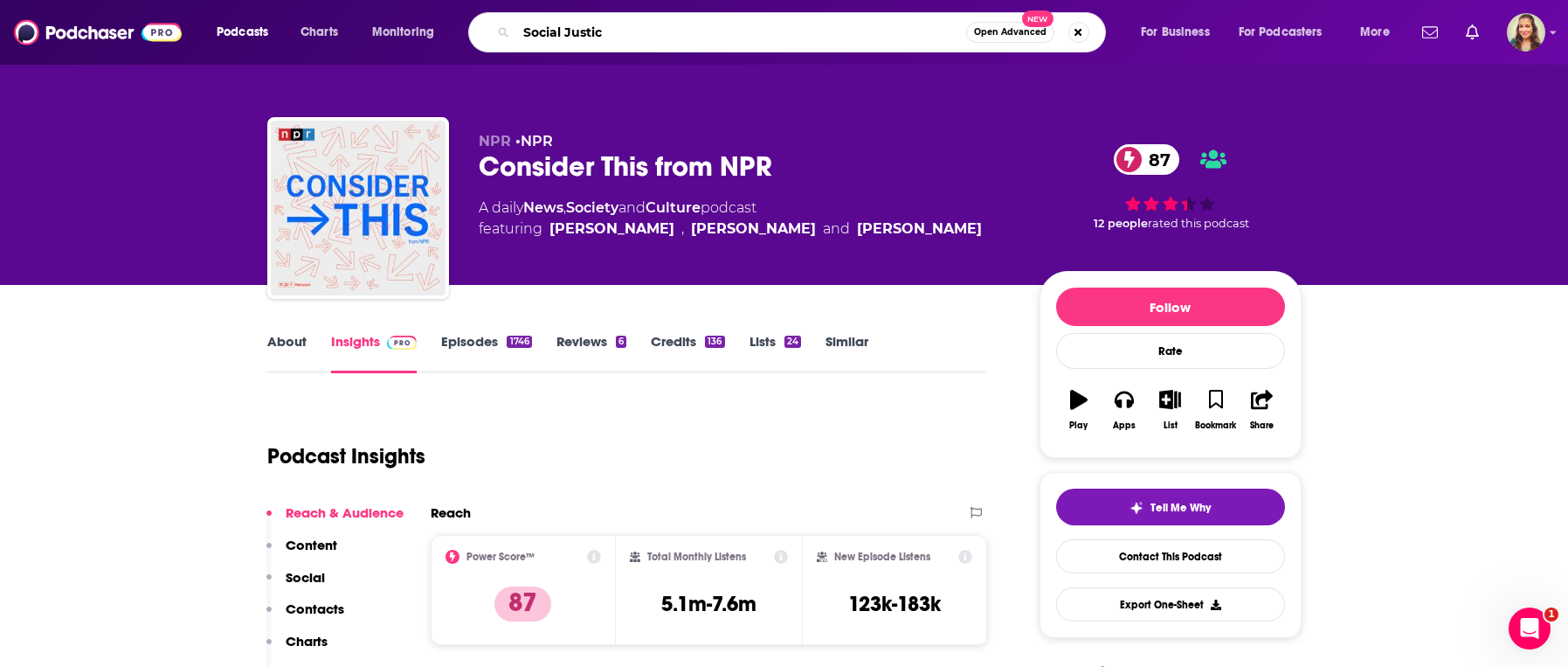
type input "Social Justice"
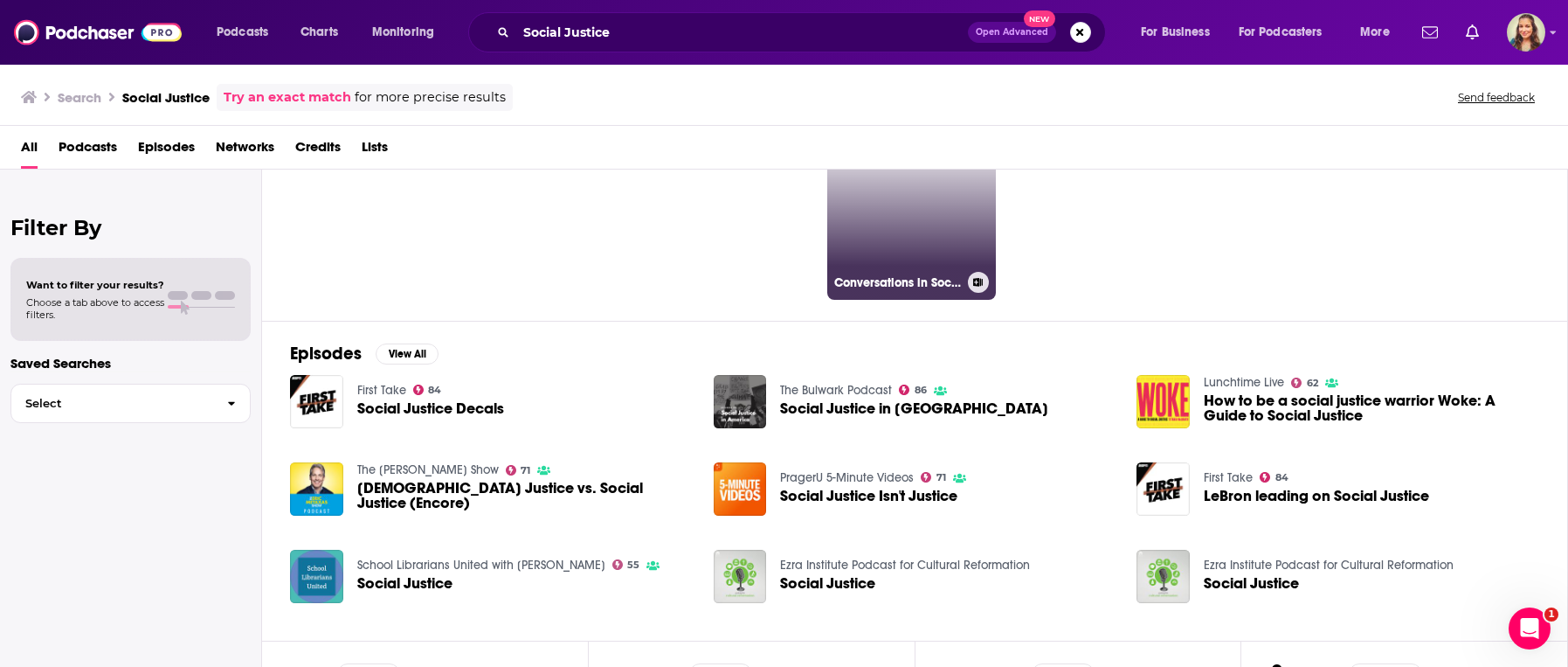
scroll to position [199, 0]
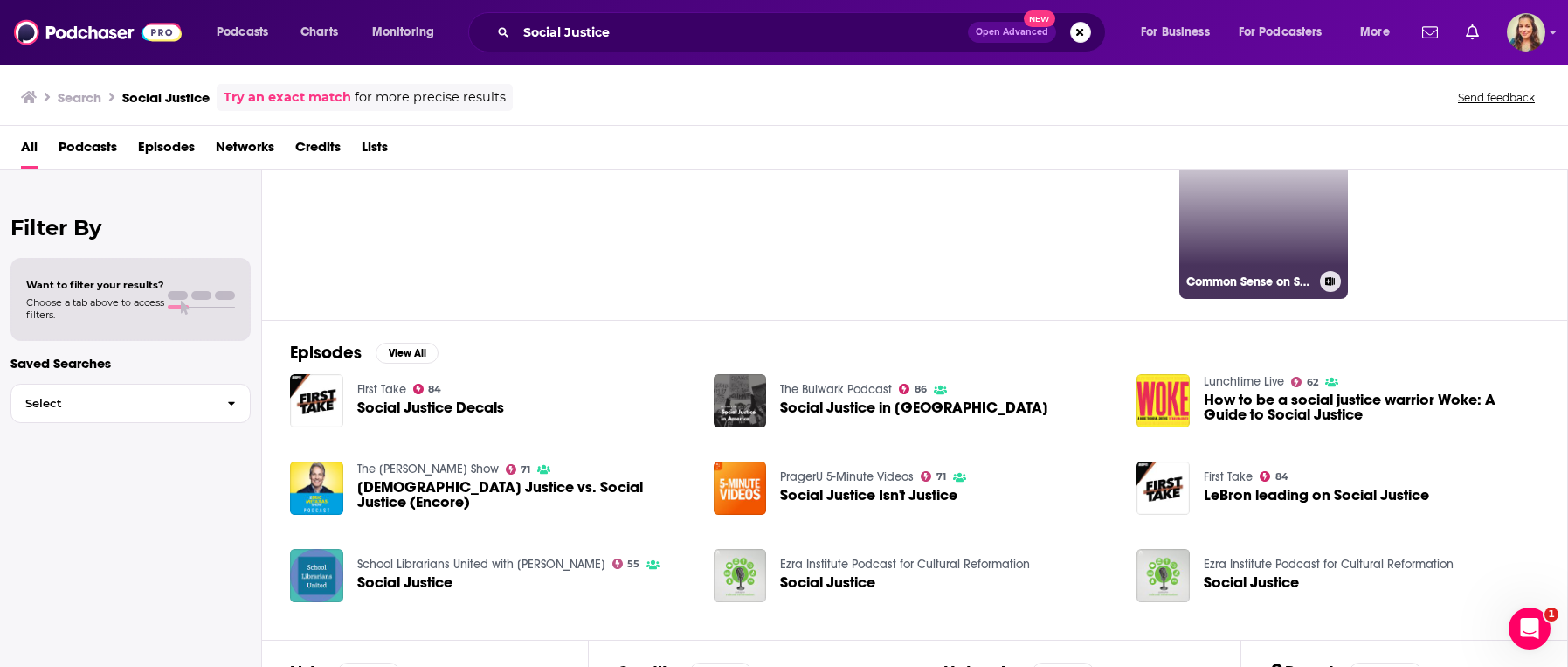
click at [1280, 233] on link "28 Common Sense on Social Justice" at bounding box center [1264, 214] width 169 height 169
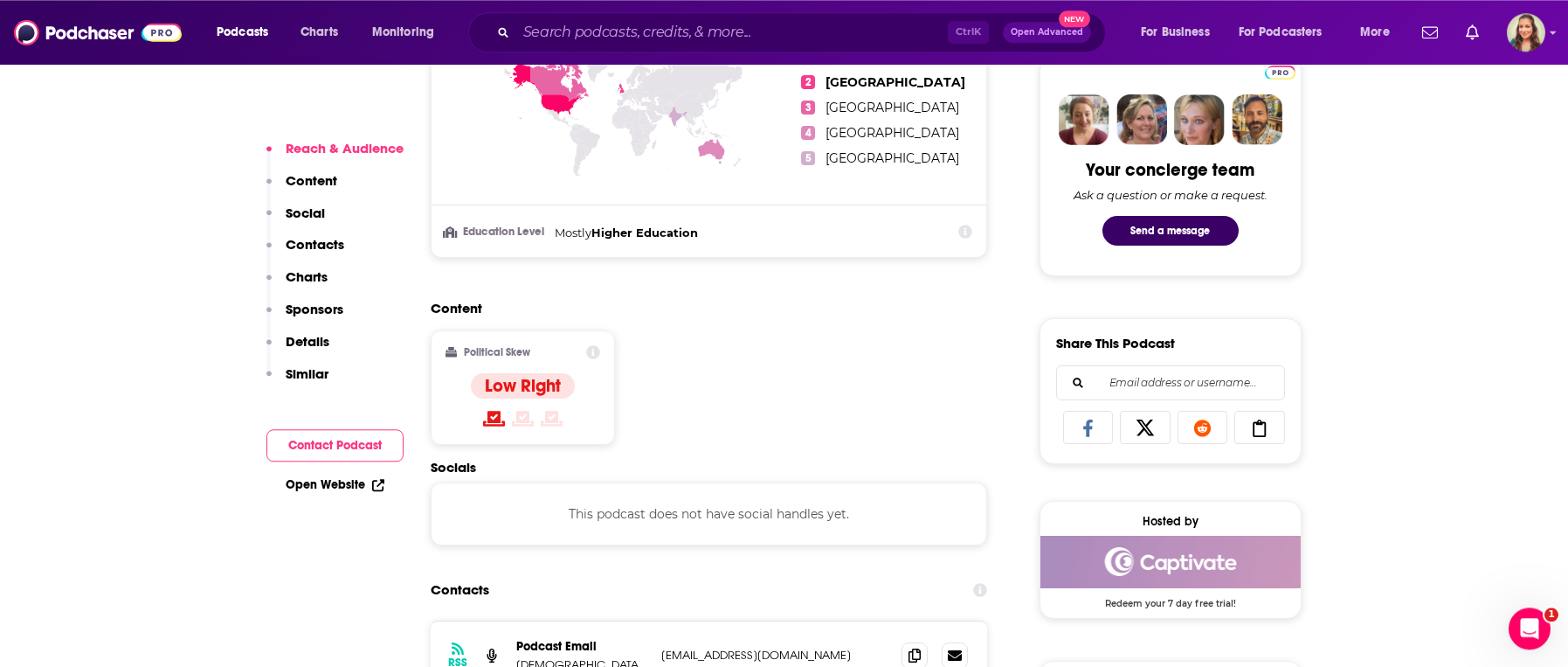
scroll to position [896, 0]
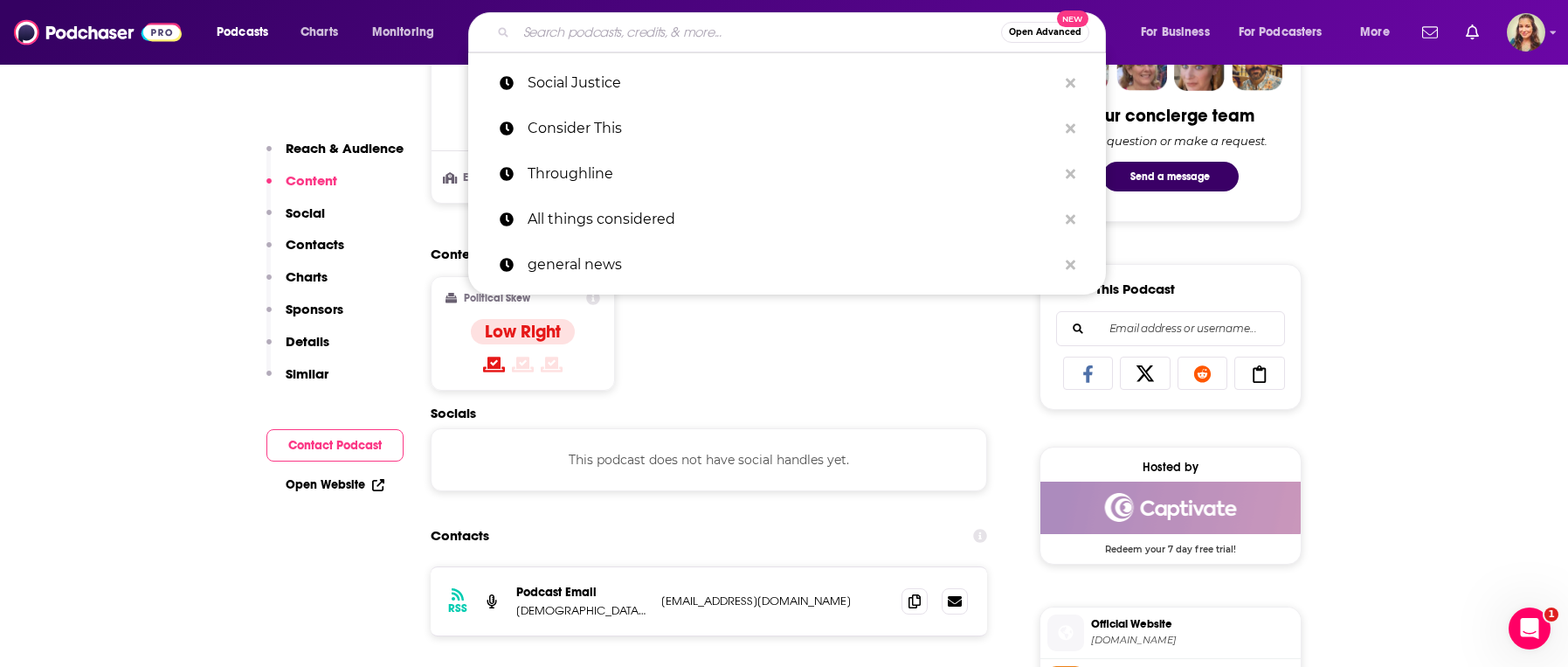
click at [611, 36] on input "Search podcasts, credits, & more..." at bounding box center [758, 32] width 485 height 28
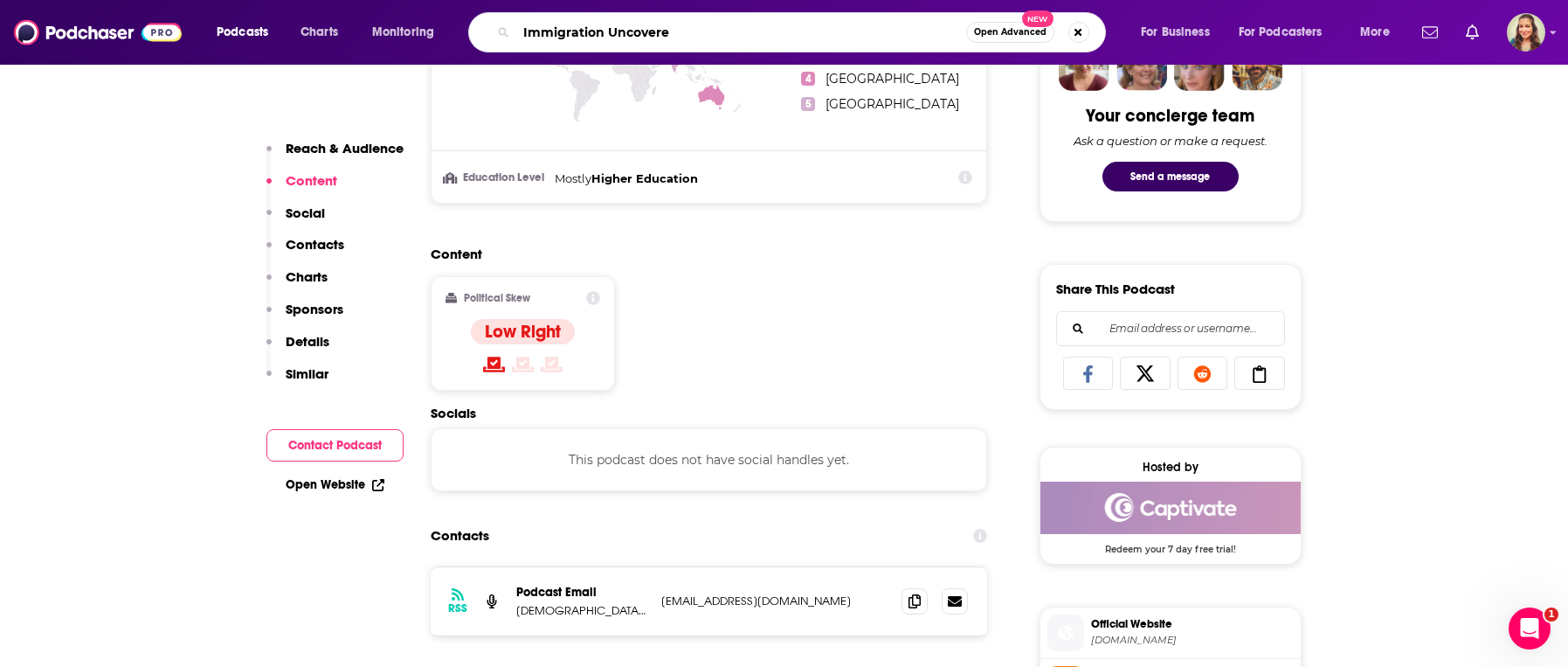
type input "Immigration Uncovered"
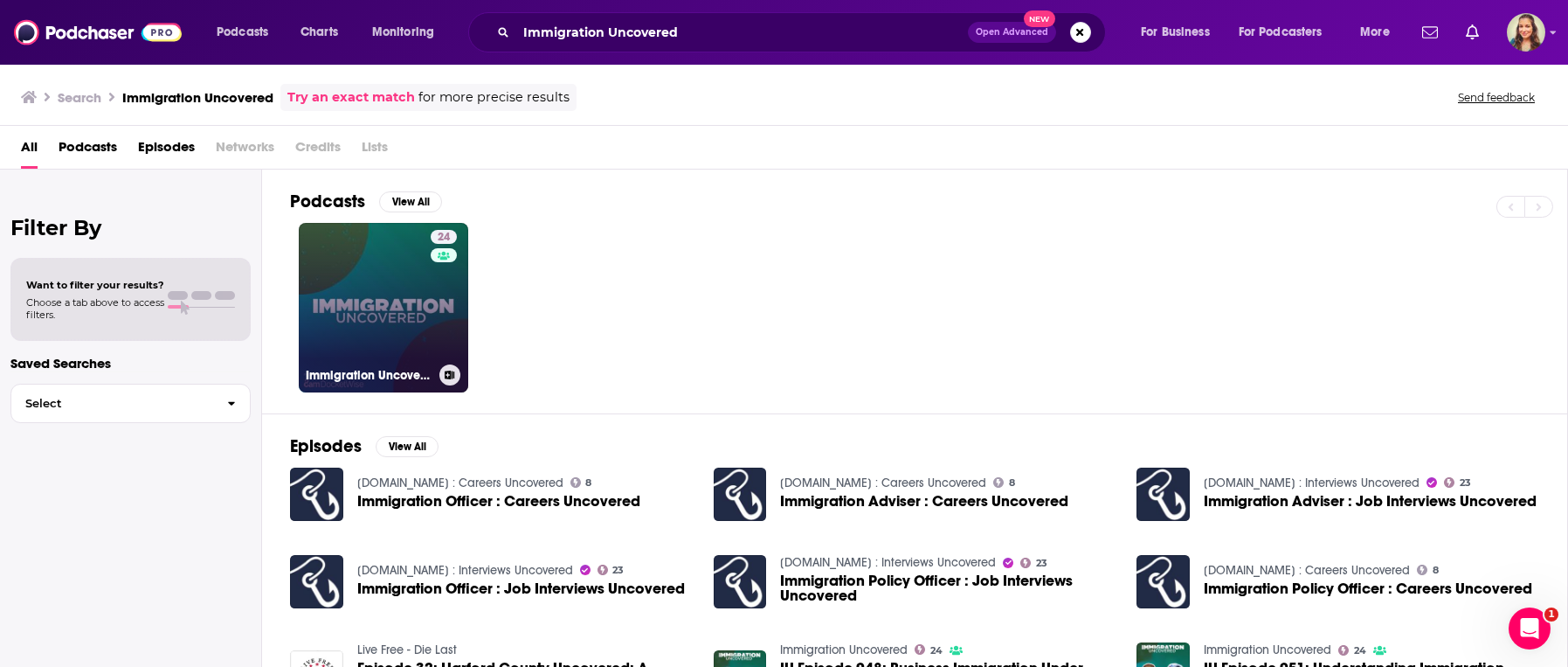
click at [333, 322] on link "24 Immigration Uncovered" at bounding box center [383, 307] width 169 height 169
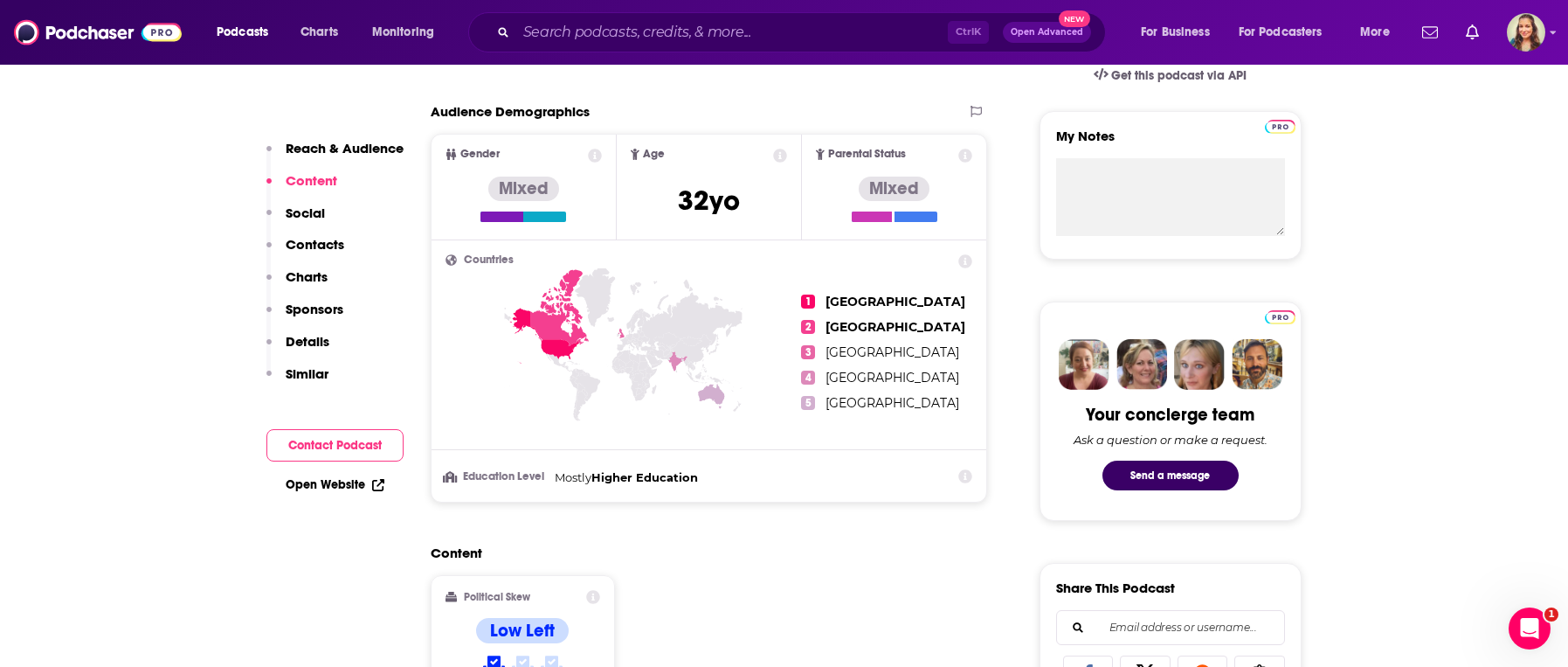
scroll to position [498, 0]
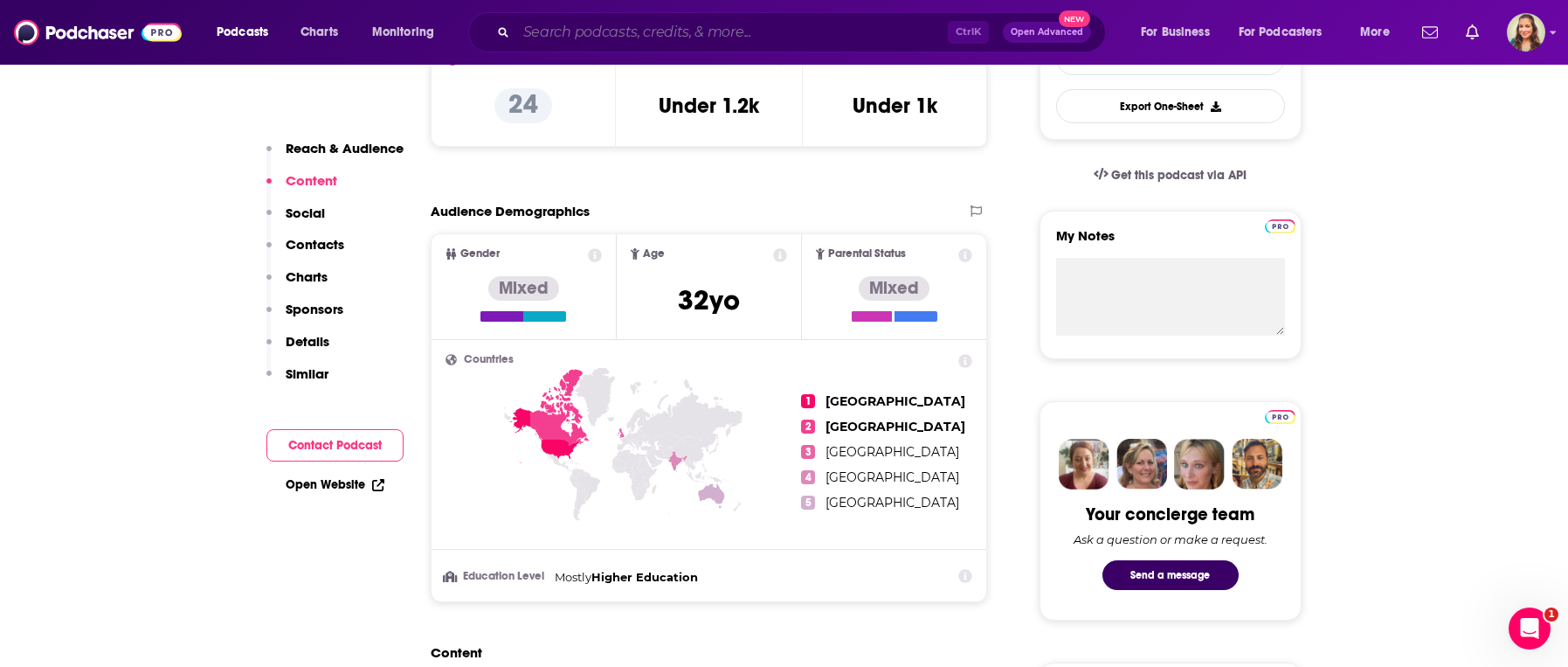
click at [620, 37] on input "Search podcasts, credits, & more..." at bounding box center [732, 32] width 431 height 28
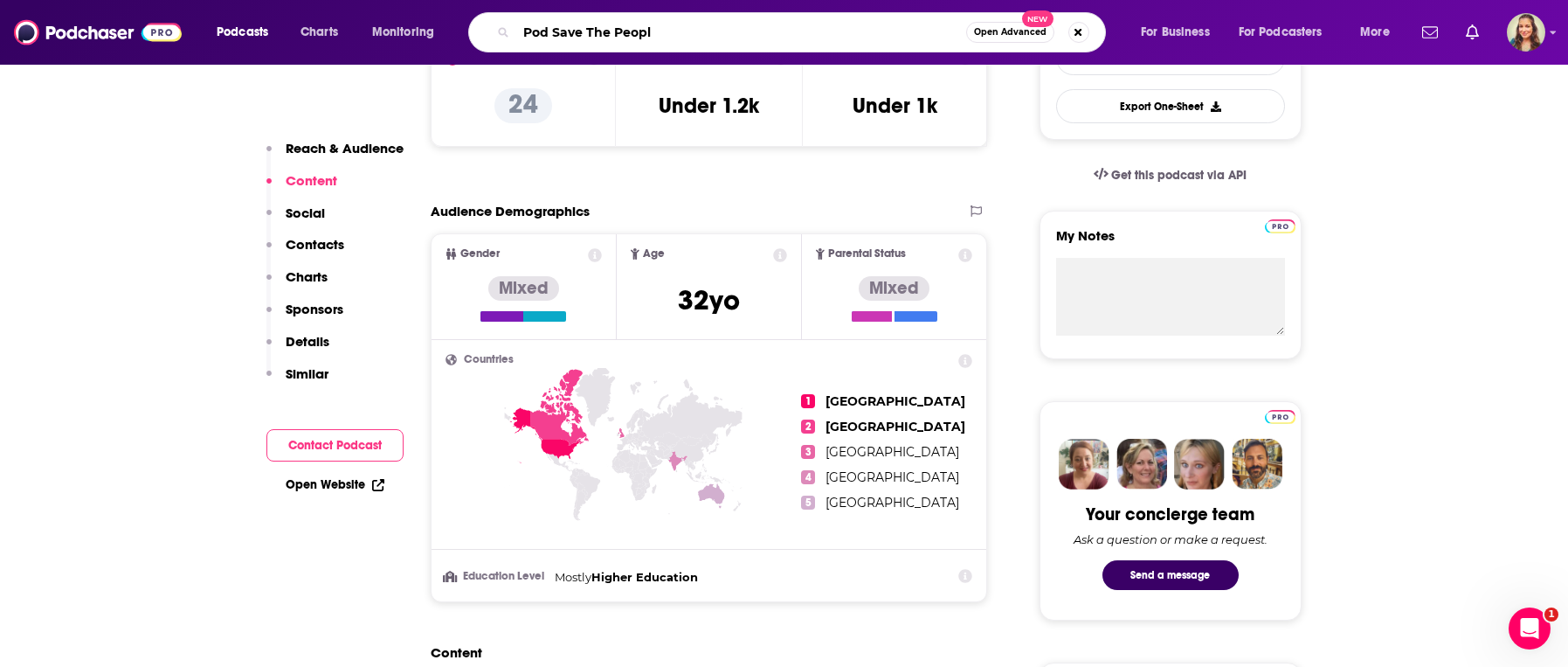
type input "Pod Save The People"
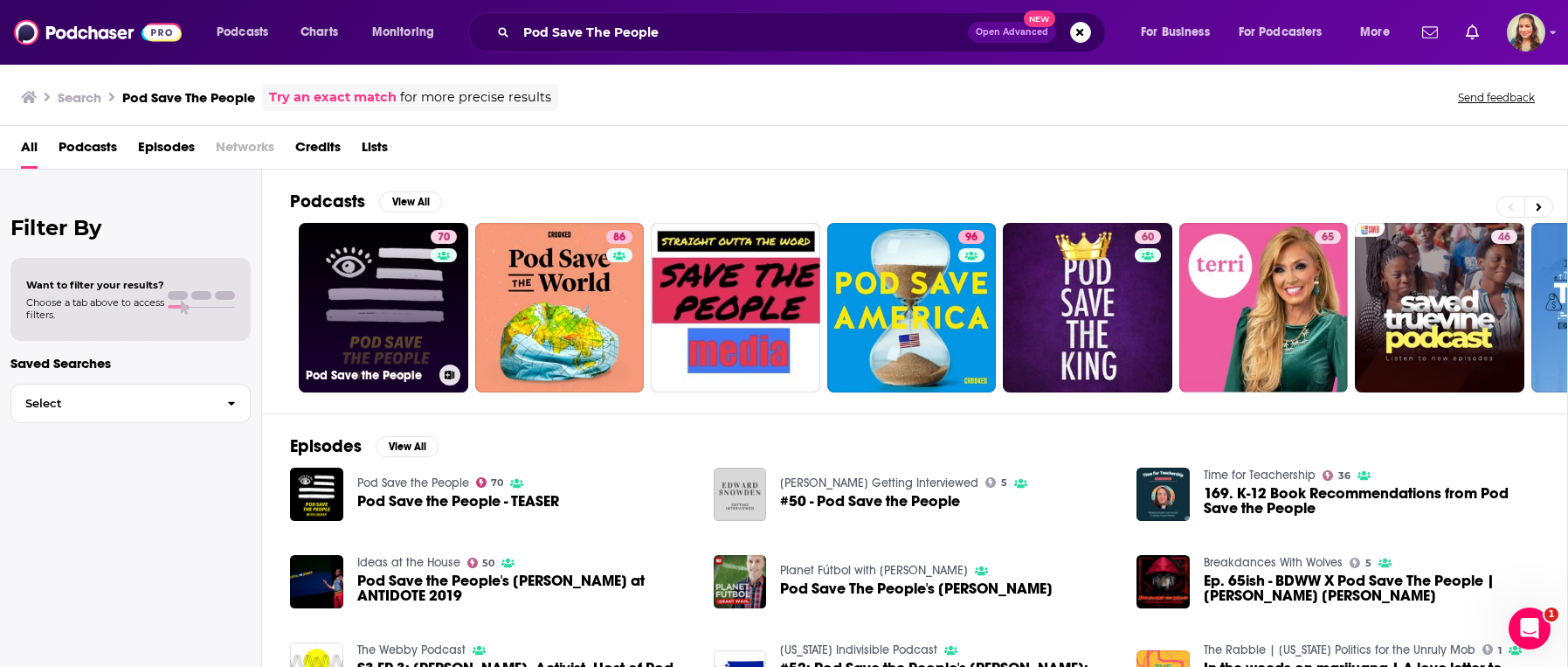
click at [407, 339] on link "70 Pod Save the People" at bounding box center [383, 307] width 169 height 169
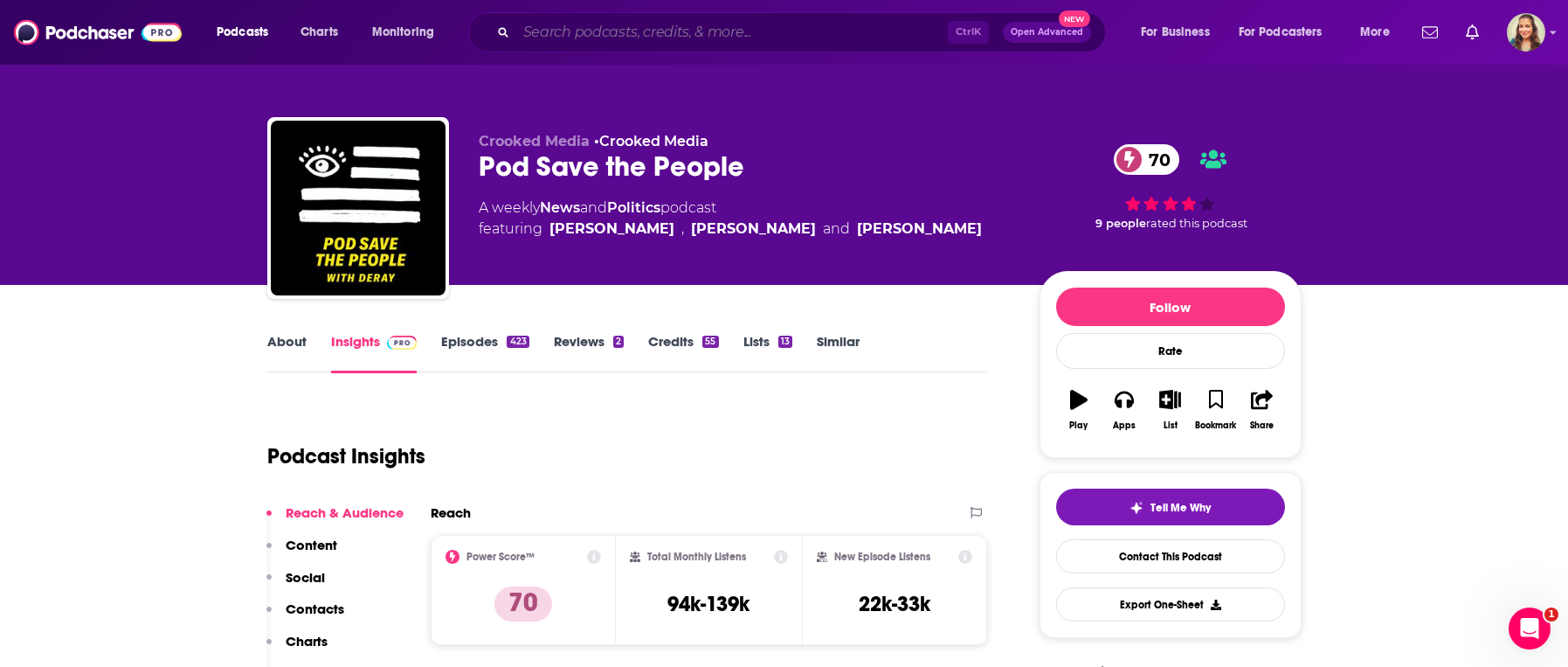
click at [599, 31] on input "Search podcasts, credits, & more..." at bounding box center [732, 32] width 431 height 28
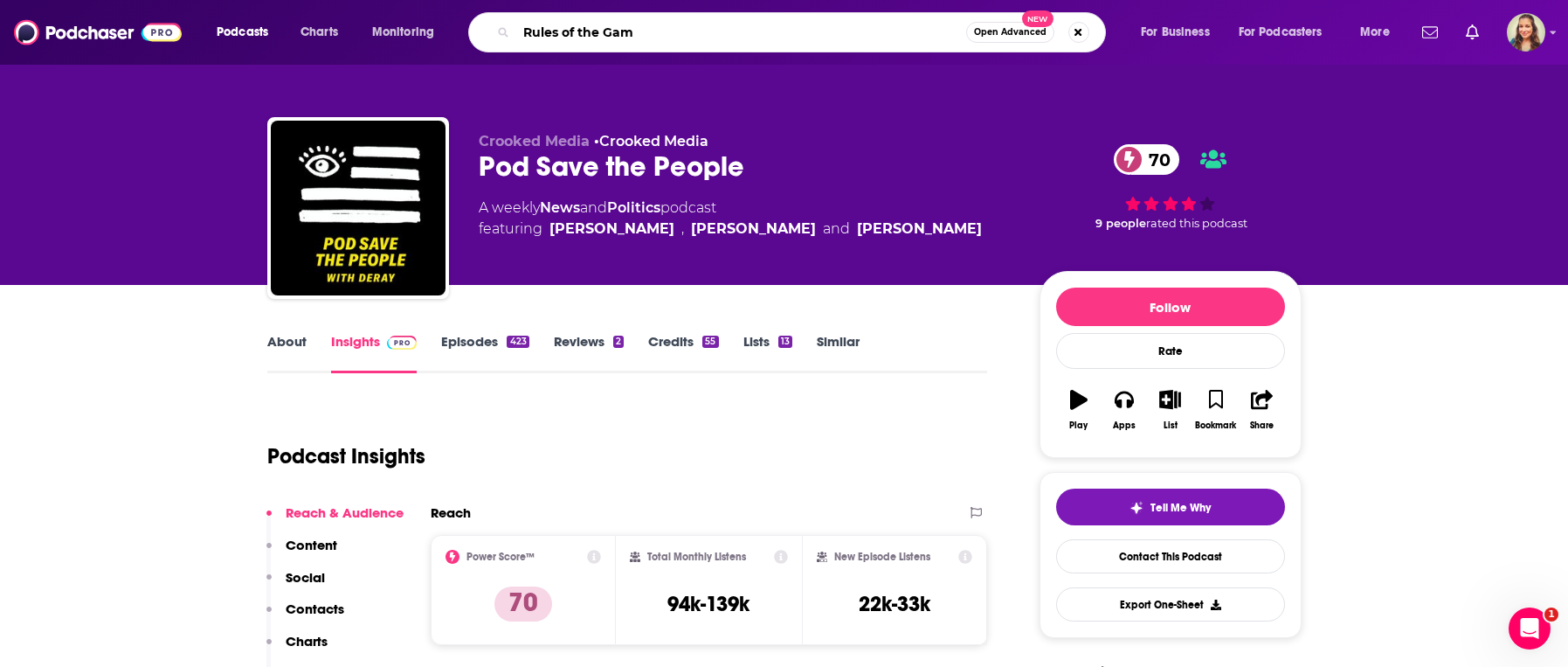
type input "Rules of the Game"
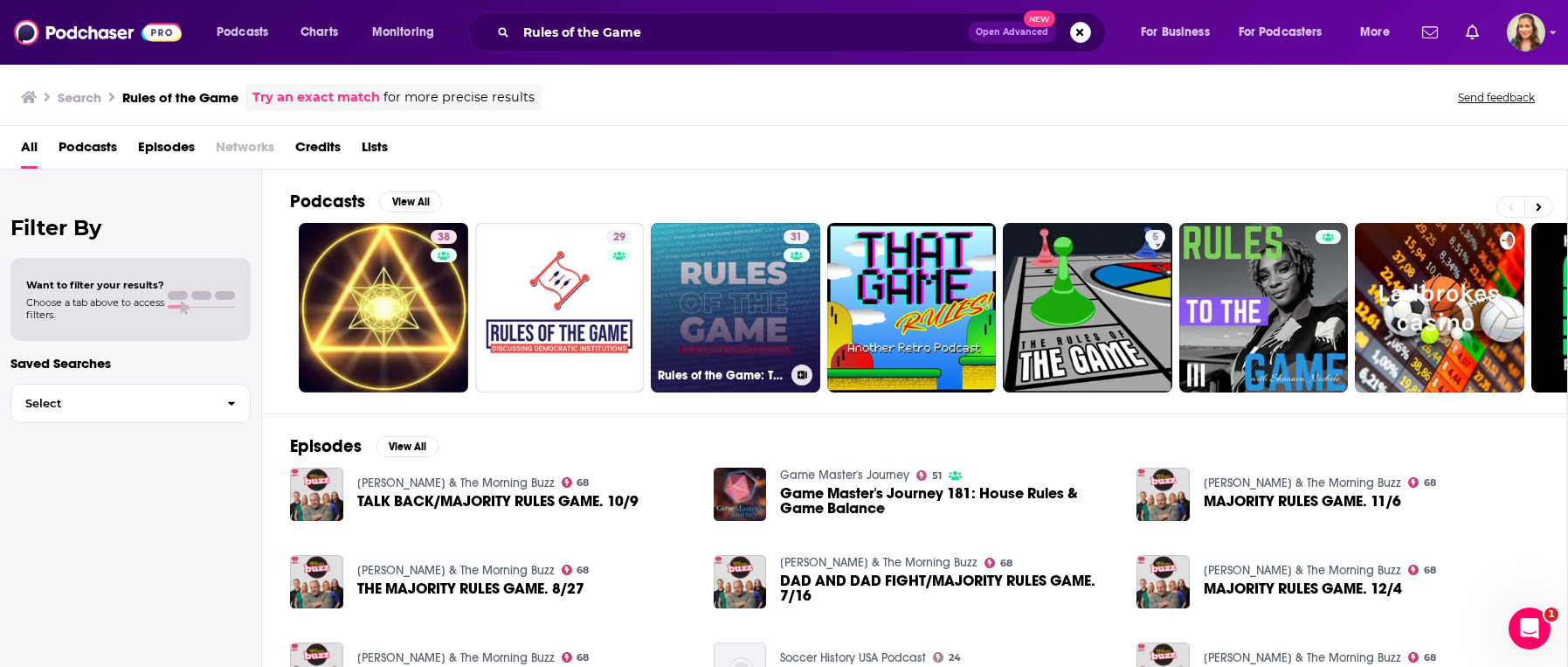
click at [734, 317] on link "31 Rules of the Game: The Bolder Advocacy Podcast" at bounding box center [735, 307] width 169 height 169
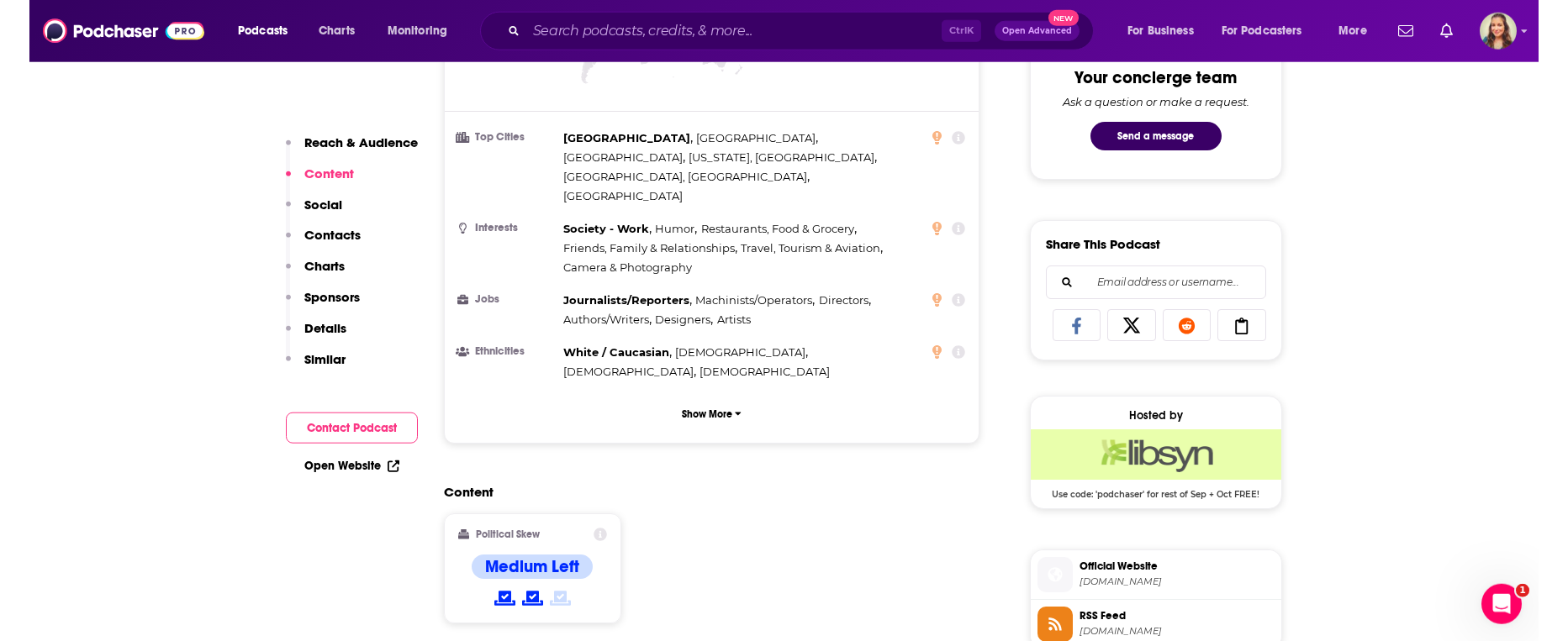
scroll to position [861, 0]
